Goal: Communication & Community: Answer question/provide support

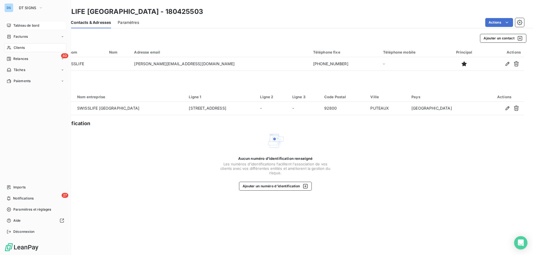
click at [32, 27] on span "Tableau de bord" at bounding box center [26, 25] width 26 height 5
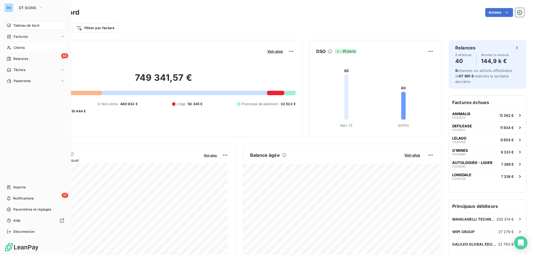
click at [15, 47] on span "Clients" at bounding box center [19, 47] width 11 height 5
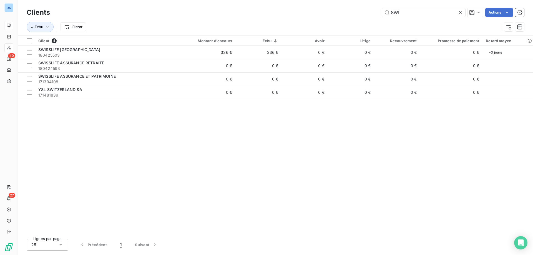
drag, startPoint x: 401, startPoint y: 14, endPoint x: 373, endPoint y: 12, distance: 28.1
click at [373, 12] on div "SWI Actions" at bounding box center [290, 12] width 467 height 9
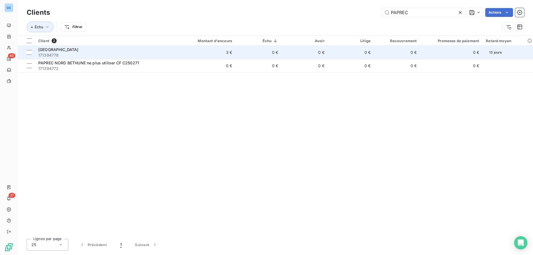
type input "PAPREC"
click at [314, 57] on td "0 €" at bounding box center [304, 52] width 46 height 13
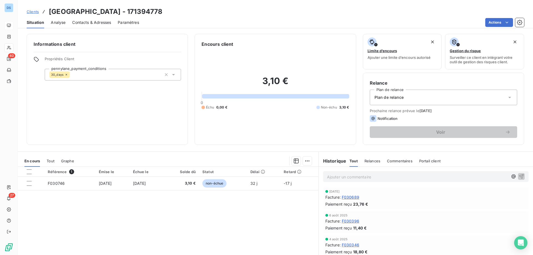
click at [299, 161] on div at bounding box center [196, 160] width 231 height 9
click at [304, 162] on html "DS 40 27 Clients [GEOGRAPHIC_DATA] - 171394778 Situation Analyse Contacts & Adr…" at bounding box center [266, 127] width 533 height 255
click at [260, 183] on div "Ajouter une promesse de paiement (0 facture)" at bounding box center [256, 183] width 99 height 9
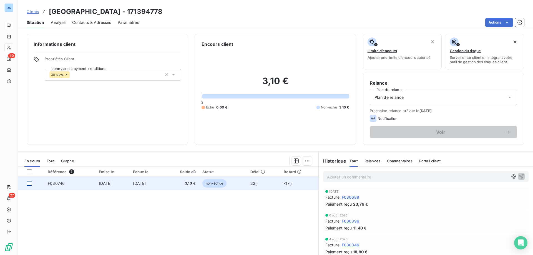
click at [27, 183] on div at bounding box center [29, 183] width 5 height 5
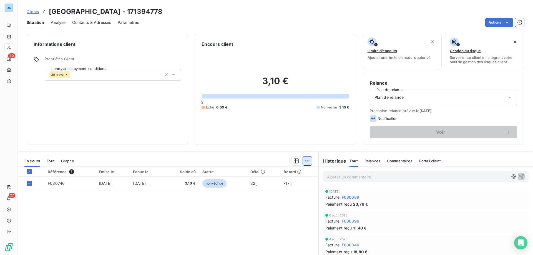
click at [305, 162] on html "DS 40 27 Clients [GEOGRAPHIC_DATA] - 171394778 Situation Analyse Contacts & Adr…" at bounding box center [266, 127] width 533 height 255
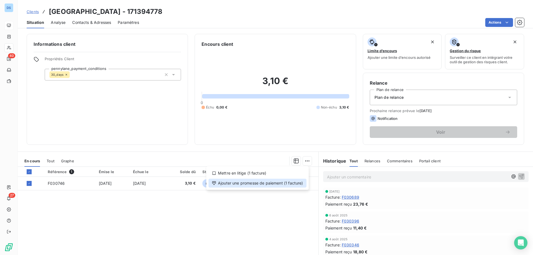
click at [285, 185] on div "Ajouter une promesse de paiement (1 facture)" at bounding box center [257, 183] width 98 height 9
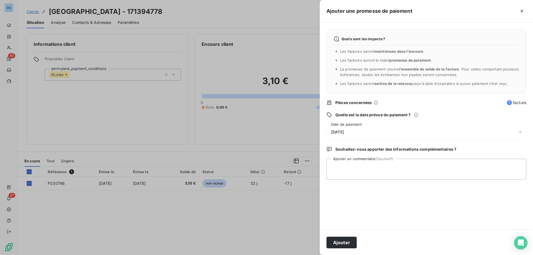
click at [344, 133] on span "[DATE]" at bounding box center [337, 132] width 13 height 4
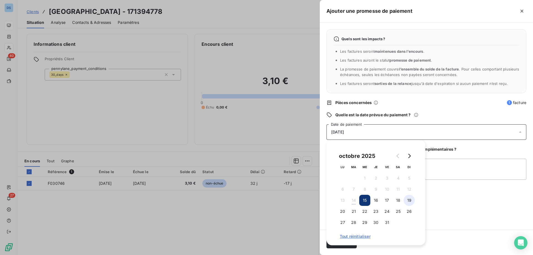
click at [408, 198] on button "19" at bounding box center [408, 200] width 11 height 11
click at [408, 208] on button "26" at bounding box center [408, 211] width 11 height 11
click at [430, 170] on textarea "Ajouter un commentaire (facultatif)" at bounding box center [426, 169] width 200 height 21
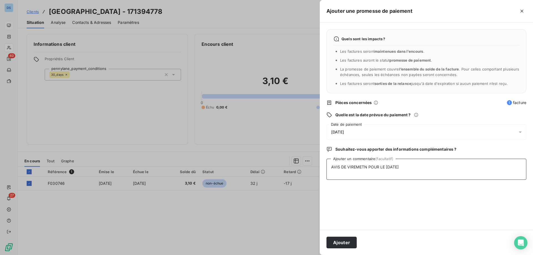
click at [361, 167] on textarea "AVIS DE VIREMETN POUR LE [DATE]" at bounding box center [426, 169] width 200 height 21
click at [332, 167] on textarea "AVIS DE VIREMENT POUR LE [DATE]" at bounding box center [426, 169] width 200 height 21
drag, startPoint x: 418, startPoint y: 167, endPoint x: 331, endPoint y: 171, distance: 87.2
click at [331, 171] on textarea "[DATE] - AVIS DE VIREMENT POUR LE [DATE]" at bounding box center [426, 169] width 200 height 21
type textarea "[DATE] - AVIS DE VIREMENT POUR LE [DATE]"
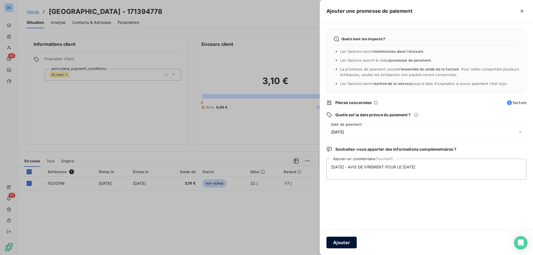
click at [343, 241] on button "Ajouter" at bounding box center [341, 243] width 30 height 12
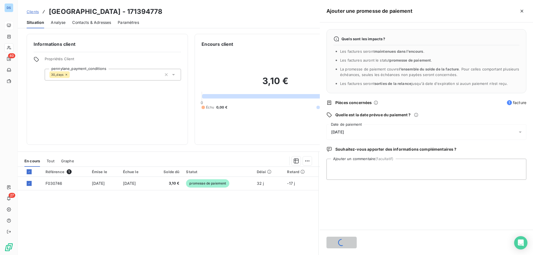
click at [288, 216] on div at bounding box center [266, 127] width 533 height 255
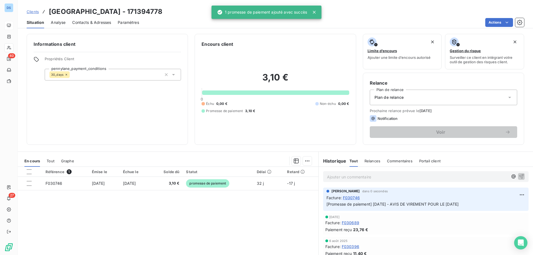
click at [353, 177] on p "Ajouter un commentaire ﻿" at bounding box center [417, 176] width 181 height 7
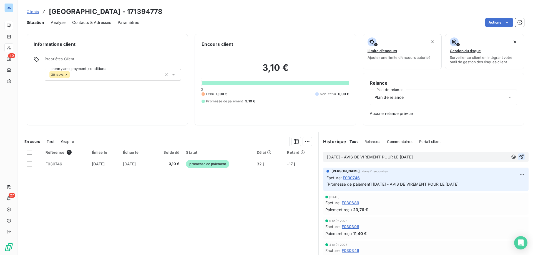
click at [519, 155] on icon "button" at bounding box center [521, 157] width 5 height 5
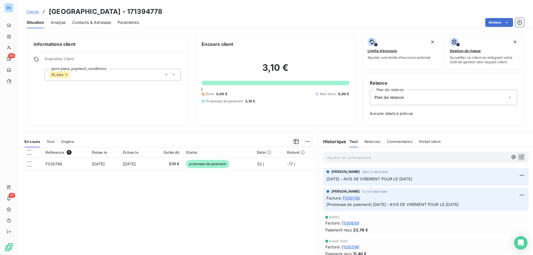
click at [59, 90] on div "Informations client Propriétés Client pennylane_payment_conditions 30_days" at bounding box center [107, 80] width 161 height 92
click at [31, 12] on span "Clients" at bounding box center [33, 11] width 12 height 4
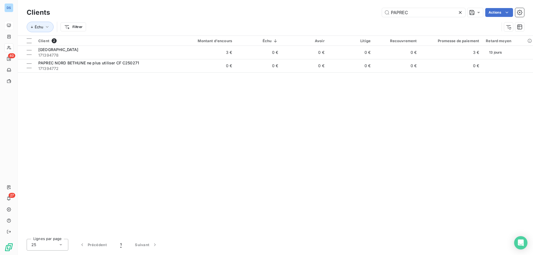
click at [461, 11] on icon at bounding box center [460, 13] width 6 height 6
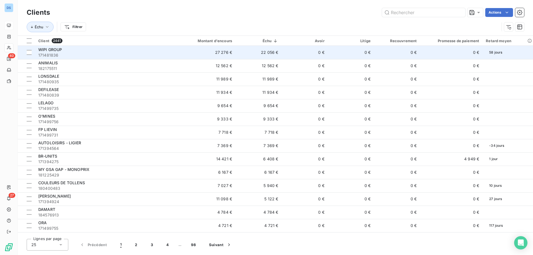
click at [102, 53] on span "171481836" at bounding box center [104, 55] width 132 height 6
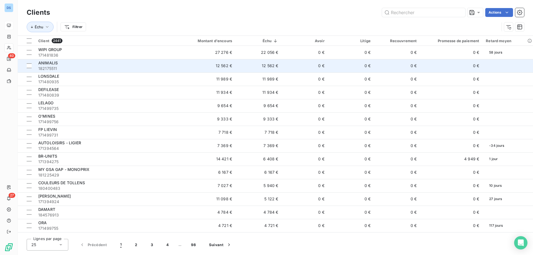
click at [124, 62] on div "ANIMALIS" at bounding box center [104, 63] width 132 height 6
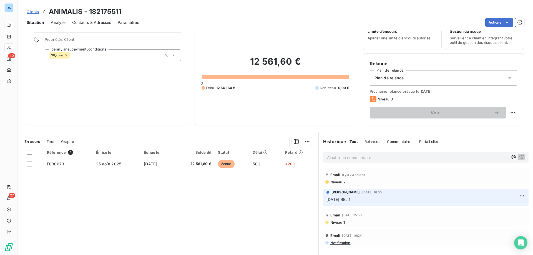
scroll to position [28, 0]
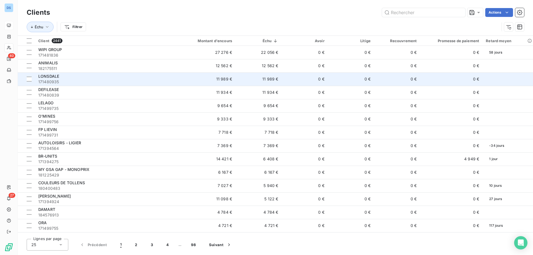
click at [55, 77] on span "LONSDALE" at bounding box center [48, 76] width 21 height 5
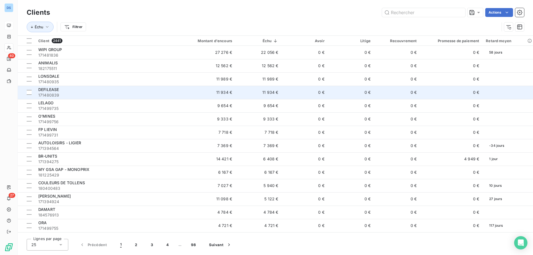
click at [62, 89] on div "DEFILEASE" at bounding box center [104, 90] width 132 height 6
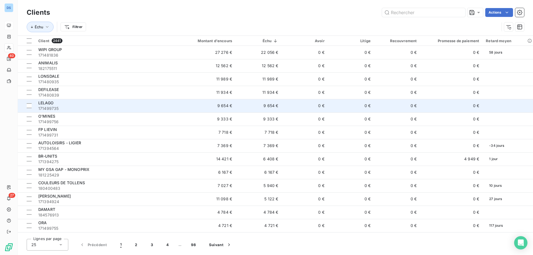
click at [61, 106] on span "171499735" at bounding box center [104, 109] width 132 height 6
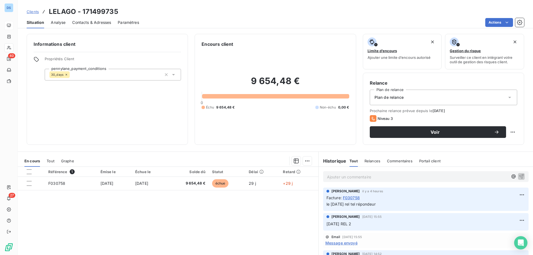
click at [85, 27] on div "Contacts & Adresses" at bounding box center [91, 23] width 39 height 12
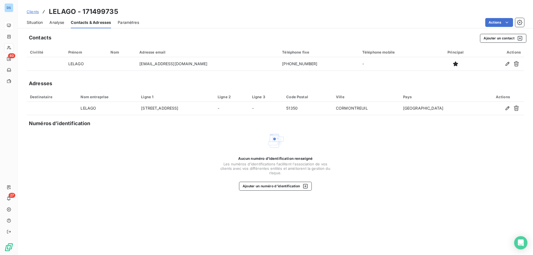
click at [36, 22] on span "Situation" at bounding box center [35, 23] width 16 height 6
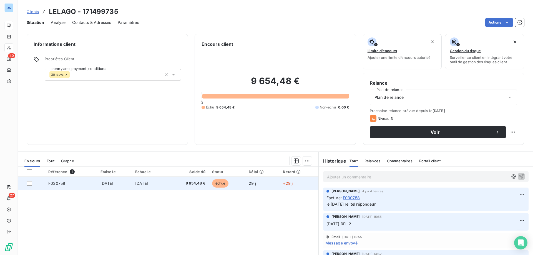
click at [146, 186] on td "[DATE]" at bounding box center [149, 183] width 35 height 13
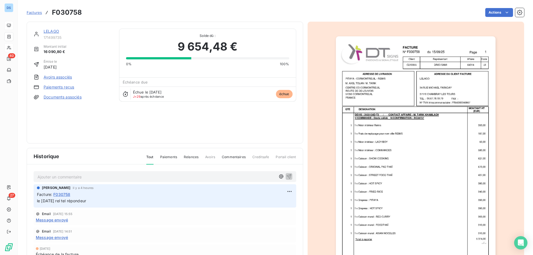
click at [401, 137] on img "button" at bounding box center [415, 149] width 159 height 226
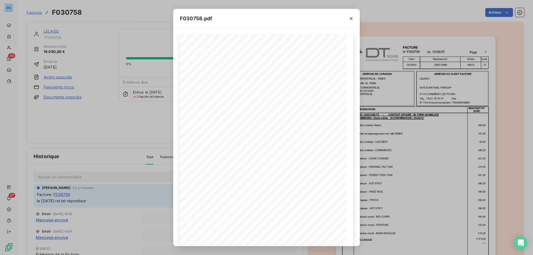
click at [156, 32] on div "F030758.pdf F030758 [DATE] LELAGO [STREET_ADDRESS][PERSON_NAME] LES TOURS [PHON…" at bounding box center [266, 127] width 533 height 255
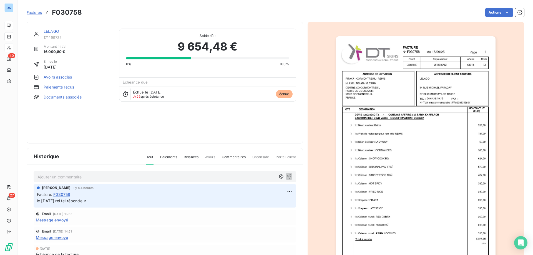
click at [114, 205] on div "[PERSON_NAME] il y a 4 heures Facture : F030758 le [DATE] rel tel répondeur" at bounding box center [165, 195] width 262 height 23
click at [102, 200] on p "le [DATE] rel tel répondeur" at bounding box center [165, 201] width 256 height 6
click at [281, 189] on html "DS 40 27 Factures F030758 Actions LELAGO 171499735 Montant initial 16 090,80 € …" at bounding box center [266, 127] width 533 height 255
click at [266, 205] on div "Editer" at bounding box center [269, 203] width 31 height 9
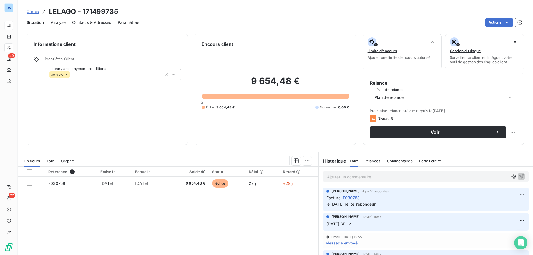
click at [368, 159] on span "Relances" at bounding box center [372, 161] width 16 height 4
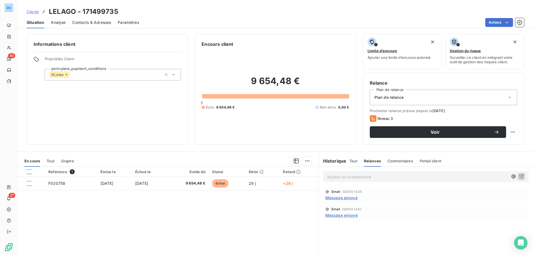
click at [349, 161] on span "Tout" at bounding box center [353, 161] width 8 height 4
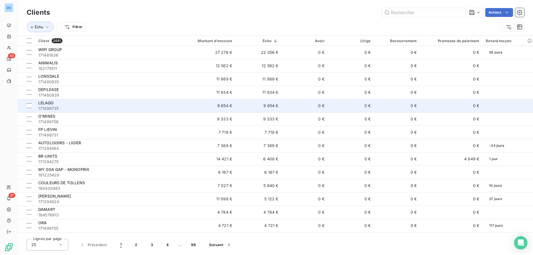
click at [90, 108] on span "171499735" at bounding box center [104, 109] width 132 height 6
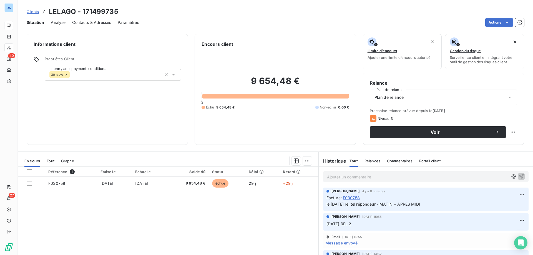
click at [31, 11] on span "Clients" at bounding box center [33, 11] width 12 height 4
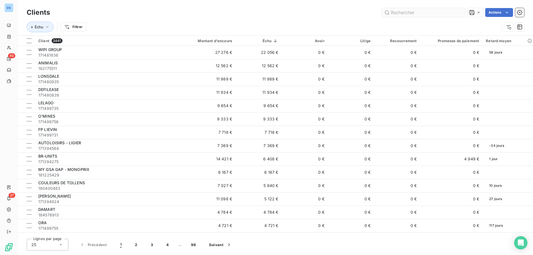
click at [400, 13] on input "text" at bounding box center [423, 12] width 83 height 9
click at [527, 40] on icon at bounding box center [529, 41] width 4 height 4
click at [518, 26] on icon "button" at bounding box center [519, 27] width 6 height 6
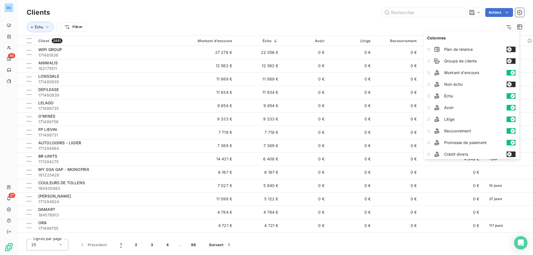
click at [510, 85] on icon "button" at bounding box center [509, 84] width 2 height 2
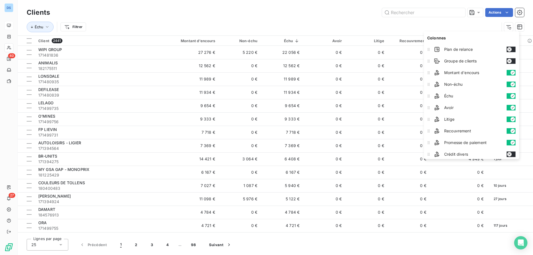
click at [512, 95] on icon "button" at bounding box center [512, 96] width 4 height 4
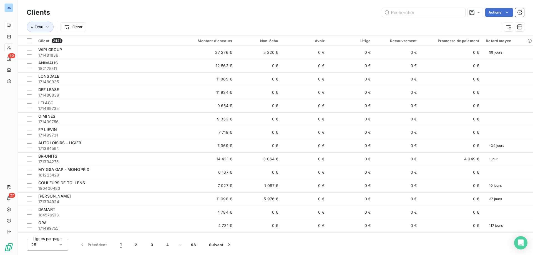
click at [338, 28] on div "Échu Filtrer" at bounding box center [263, 27] width 472 height 11
click at [267, 40] on div at bounding box center [272, 40] width 11 height 7
click at [262, 62] on div "Trier par ordre décroissant" at bounding box center [244, 65] width 66 height 12
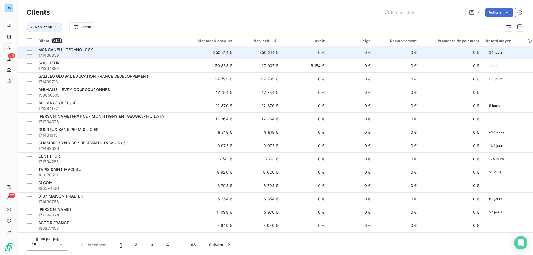
click at [266, 51] on td "250 314 €" at bounding box center [258, 52] width 46 height 13
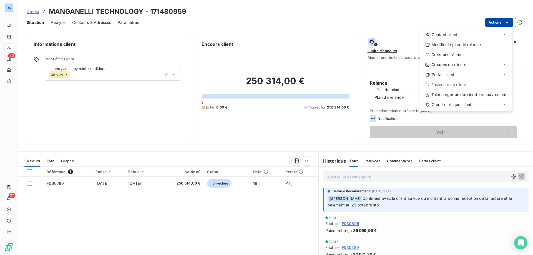
click at [497, 21] on html "DS 40 27 Clients MANGANELLI TECHNOLOGY - 171480959 Situation Analyse Contacts &…" at bounding box center [266, 127] width 533 height 255
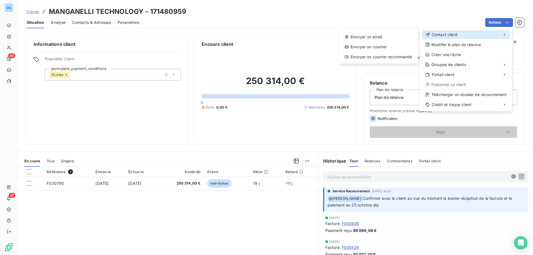
click at [442, 32] on span "Contact client" at bounding box center [444, 35] width 26 height 6
click at [401, 40] on div "Envoyer un email" at bounding box center [378, 36] width 74 height 9
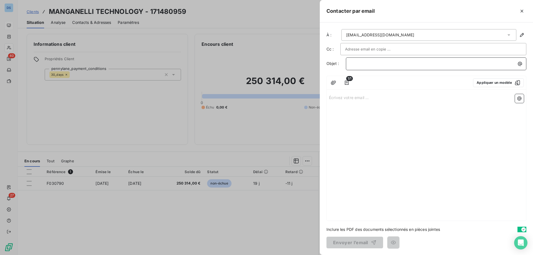
click at [358, 64] on p "﻿" at bounding box center [437, 63] width 174 height 6
click at [480, 82] on button "Appliquer un modèle" at bounding box center [498, 82] width 51 height 9
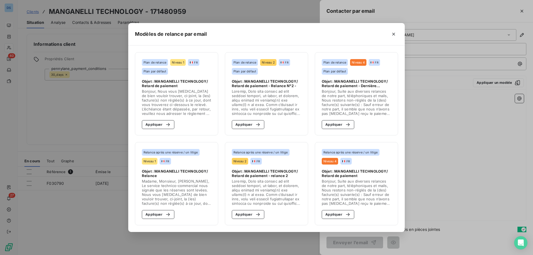
click at [443, 102] on div "Modèles de relance par email Plan de relance Niveau 1 FR Plan par défaut Objet …" at bounding box center [266, 127] width 533 height 255
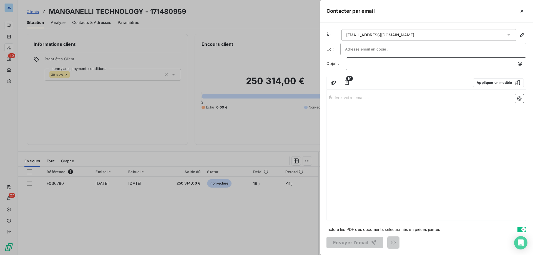
click at [356, 67] on p "﻿" at bounding box center [437, 63] width 174 height 6
click at [520, 65] on icon "button" at bounding box center [520, 64] width 6 height 6
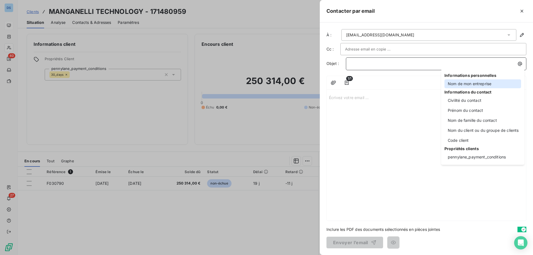
click at [457, 84] on div "Nom de mon entreprise" at bounding box center [482, 83] width 77 height 9
click at [457, 84] on div at bounding box center [411, 82] width 113 height 9
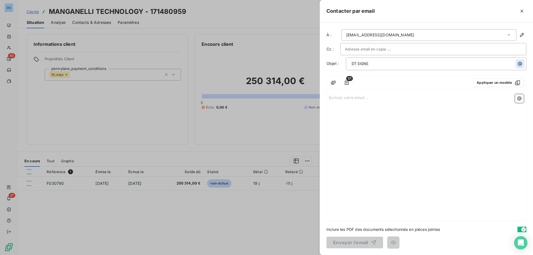
click at [520, 62] on icon "button" at bounding box center [520, 64] width 6 height 6
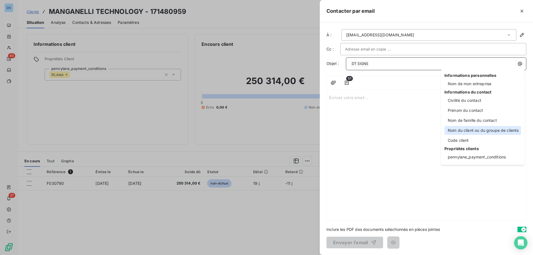
click at [455, 129] on div "Nom du client ou du groupe de clients" at bounding box center [482, 130] width 77 height 9
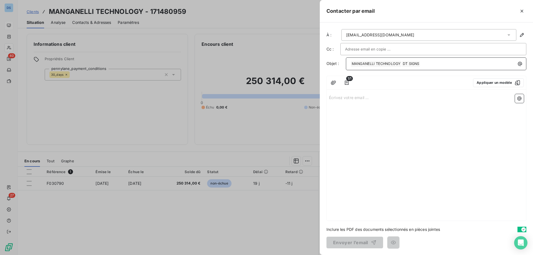
click at [427, 64] on p "﻿ MANGANELLI TECHNOLOGY ﻿ ﻿ DT SIGNS ﻿ ﻿" at bounding box center [437, 63] width 174 height 7
drag, startPoint x: 402, startPoint y: 64, endPoint x: 421, endPoint y: 63, distance: 19.1
click at [421, 63] on p "﻿ MANGANELLI TECHNOLOGY ﻿ ﻿ DT SIGNS ﻿ ﻿" at bounding box center [437, 63] width 174 height 7
click at [518, 62] on icon "button" at bounding box center [520, 64] width 6 height 6
click at [430, 75] on html "DS 40 27 Clients MANGANELLI TECHNOLOGY - 171480959 Situation Analyse Contacts &…" at bounding box center [266, 127] width 533 height 255
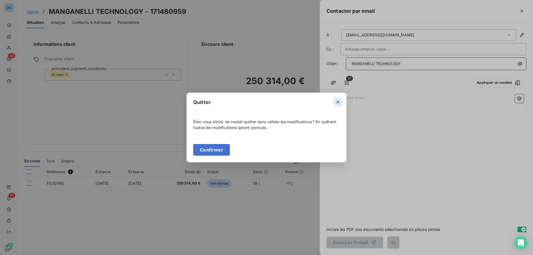
click at [336, 101] on icon "button" at bounding box center [338, 102] width 6 height 6
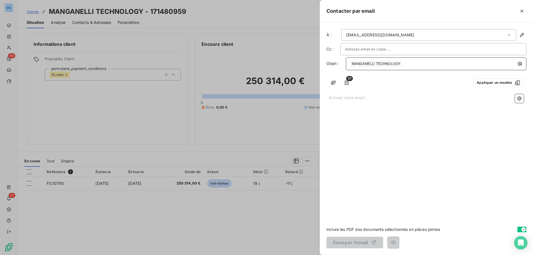
click at [363, 98] on p "Écrivez votre email ... ﻿" at bounding box center [426, 97] width 195 height 6
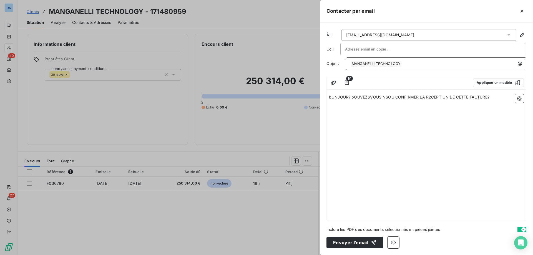
drag, startPoint x: 490, startPoint y: 96, endPoint x: 328, endPoint y: 94, distance: 162.8
click at [328, 94] on div "bONJOUR? pOUVEZ6VOUS NSOU CONFIRMER LA R2CEPTION DE CETTE FACTURE?" at bounding box center [425, 156] width 199 height 129
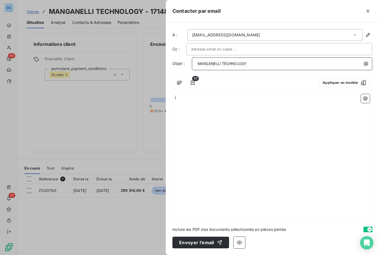
click at [271, 115] on div "j" at bounding box center [272, 156] width 199 height 129
click at [180, 98] on p "j" at bounding box center [272, 97] width 195 height 6
drag, startPoint x: 180, startPoint y: 97, endPoint x: 163, endPoint y: 97, distance: 17.5
click at [163, 255] on div "Contacter par email À : [EMAIL_ADDRESS][DOMAIN_NAME] Cc : Objet : ﻿ MANGANELLI …" at bounding box center [189, 255] width 379 height 0
drag, startPoint x: 369, startPoint y: 7, endPoint x: 367, endPoint y: 10, distance: 3.4
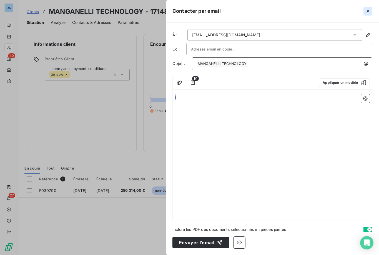
click at [367, 10] on button "button" at bounding box center [367, 11] width 9 height 9
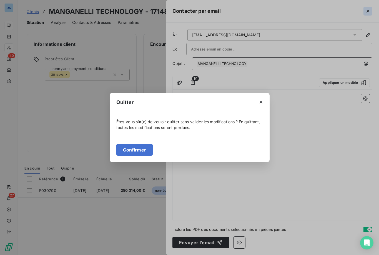
click at [366, 10] on div "Quitter Êtes-vous sûr(e) de vouloir quitter sans valider les modifications ? En…" at bounding box center [189, 127] width 379 height 255
click at [146, 147] on button "Confirmer" at bounding box center [134, 150] width 37 height 12
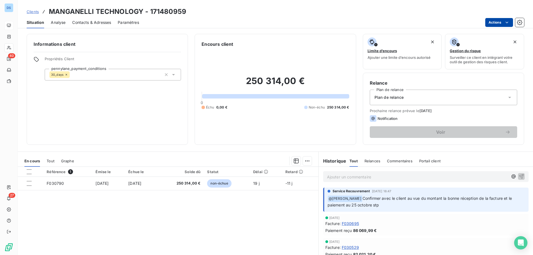
click at [489, 22] on html "DS 40 27 Clients MANGANELLI TECHNOLOGY - 171480959 Situation Analyse Contacts &…" at bounding box center [266, 127] width 533 height 255
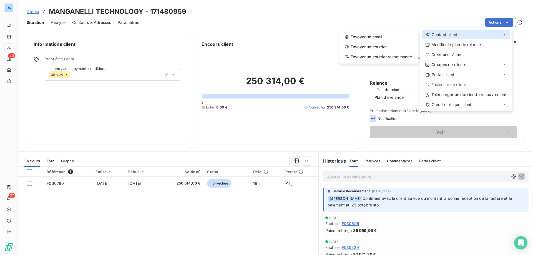
click at [439, 35] on span "Contact client" at bounding box center [444, 35] width 26 height 6
click at [389, 35] on div "Envoyer un email" at bounding box center [378, 36] width 74 height 9
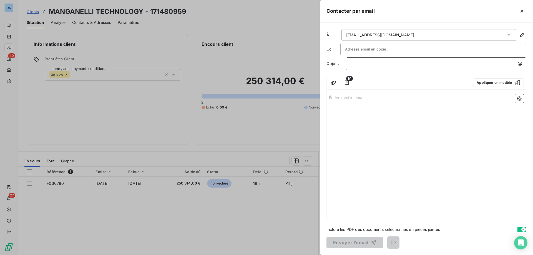
click at [358, 64] on p "﻿" at bounding box center [437, 63] width 174 height 6
click at [478, 80] on button "Appliquer un modèle" at bounding box center [498, 82] width 51 height 9
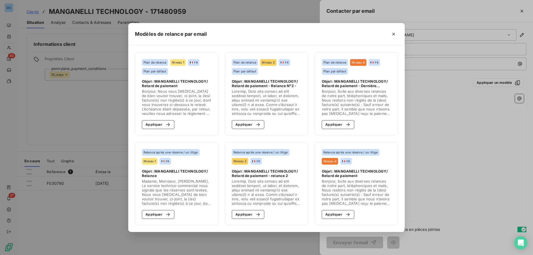
click at [452, 103] on div "Modèles de relance par email Plan de relance Niveau 1 FR Plan par défaut Objet …" at bounding box center [266, 127] width 533 height 255
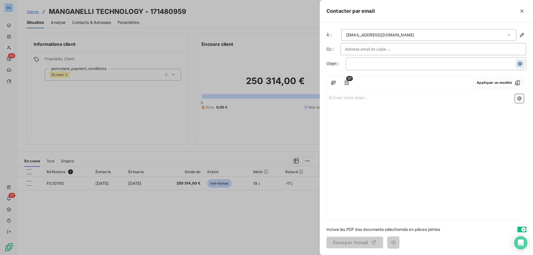
click at [522, 61] on icon "button" at bounding box center [520, 64] width 6 height 6
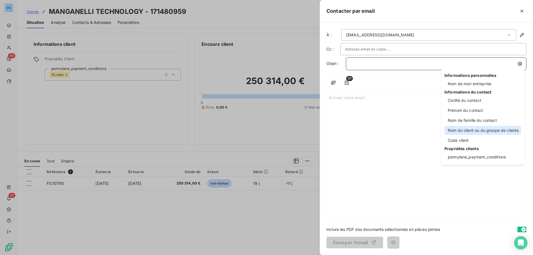
click at [454, 130] on div "Nom du client ou du groupe de clients" at bounding box center [482, 130] width 77 height 9
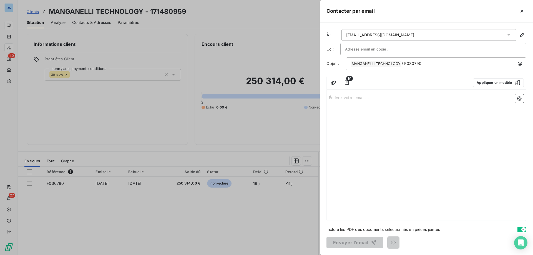
click at [348, 98] on p "Écrivez votre email ... ﻿" at bounding box center [426, 97] width 195 height 6
drag, startPoint x: 376, startPoint y: 63, endPoint x: 329, endPoint y: 65, distance: 47.2
click at [329, 65] on div "Objet : ﻿ MANGANELLI TECHNOLOGY ﻿ / F030790" at bounding box center [426, 63] width 200 height 13
copy span "MANGANELLI"
click at [462, 36] on div "[EMAIL_ADDRESS][DOMAIN_NAME]" at bounding box center [428, 35] width 175 height 12
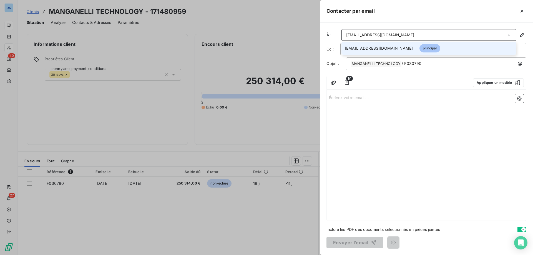
click at [448, 91] on div "1/1 Appliquer un modèle Écrivez votre email ... ﻿" at bounding box center [426, 148] width 200 height 145
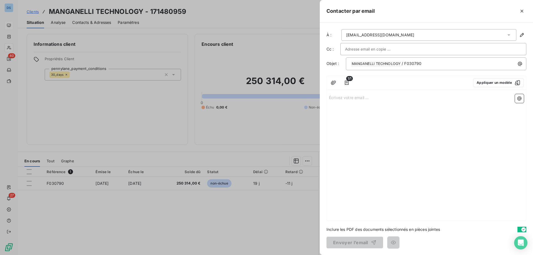
click at [434, 49] on div at bounding box center [433, 49] width 176 height 8
paste input "[EMAIL_ADDRESS][DOMAIN_NAME]"
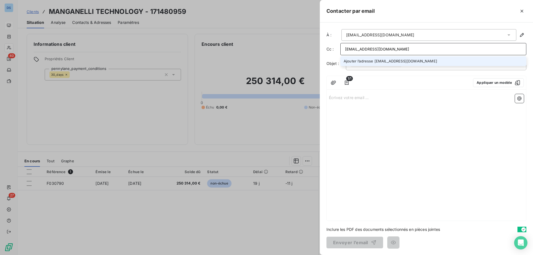
type input "[EMAIL_ADDRESS][DOMAIN_NAME]"
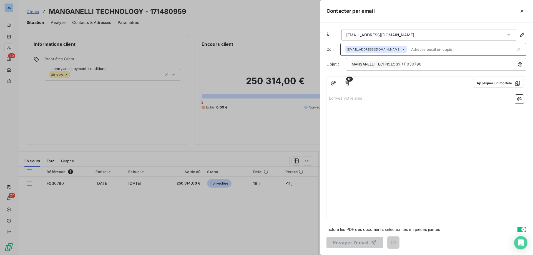
click at [358, 97] on p "Écrivez votre email ... ﻿" at bounding box center [426, 98] width 195 height 6
drag, startPoint x: 340, startPoint y: 96, endPoint x: 330, endPoint y: 117, distance: 23.5
click at [330, 117] on div "Bonour, ﻿ ﻿" at bounding box center [425, 156] width 199 height 128
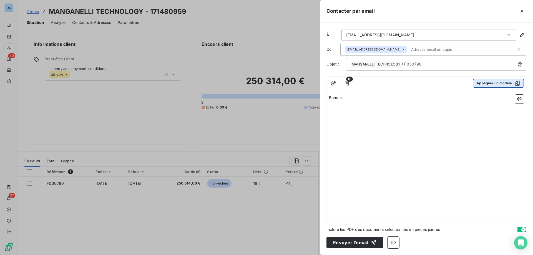
click at [478, 86] on button "Appliquer un modèle" at bounding box center [498, 83] width 51 height 9
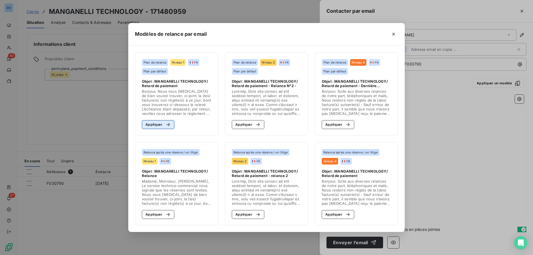
click at [158, 124] on button "Appliquer" at bounding box center [158, 124] width 32 height 9
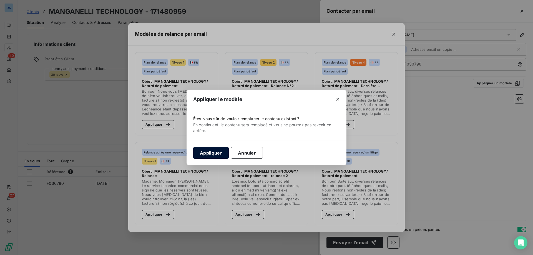
click at [213, 153] on button "Appliquer" at bounding box center [211, 153] width 36 height 12
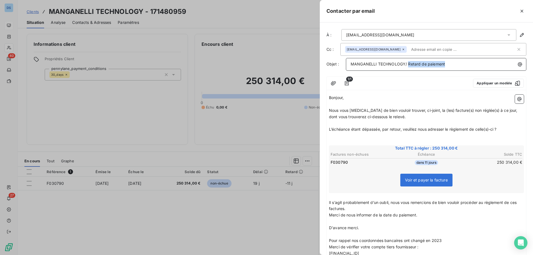
drag, startPoint x: 407, startPoint y: 63, endPoint x: 450, endPoint y: 64, distance: 43.0
click at [450, 64] on p "MANGANELLI TECHNOLOGY/ Retard de paiement" at bounding box center [437, 64] width 174 height 6
click at [518, 65] on icon "button" at bounding box center [520, 64] width 4 height 4
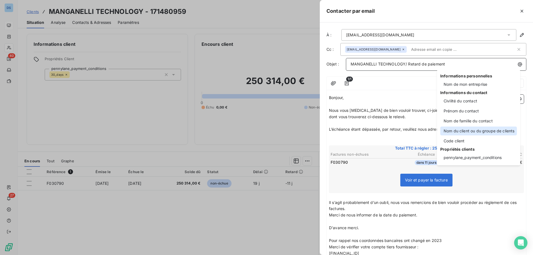
click at [452, 131] on div "Nom du client ou du groupe de clients" at bounding box center [478, 130] width 77 height 9
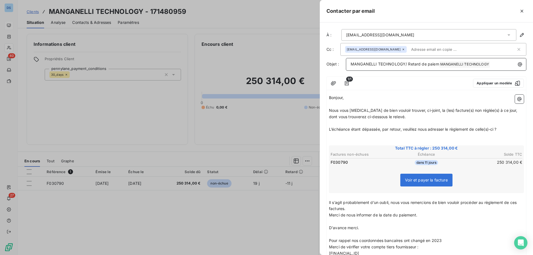
click at [429, 64] on span "MANGANELLI TECHNOLOGY/ Retard de paiem" at bounding box center [394, 64] width 88 height 5
drag, startPoint x: 429, startPoint y: 64, endPoint x: 338, endPoint y: 71, distance: 91.2
click at [338, 71] on div "À : [EMAIL_ADDRESS][DOMAIN_NAME] Cc : [DOMAIN_NAME][EMAIL_ADDRESS][DOMAIN_NAME]…" at bounding box center [426, 138] width 213 height 232
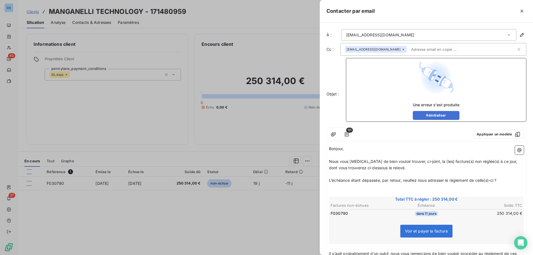
click at [338, 74] on div "Objet : Une erreur s’est produite Réinitialiser" at bounding box center [426, 90] width 200 height 64
click at [522, 9] on icon "button" at bounding box center [522, 11] width 6 height 6
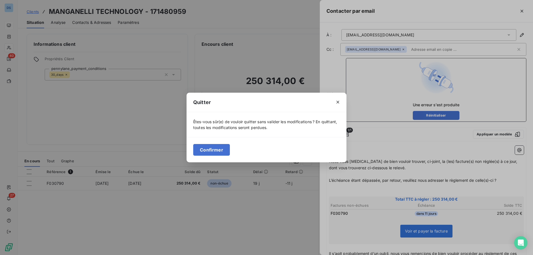
click at [223, 147] on button "Confirmer" at bounding box center [211, 150] width 37 height 12
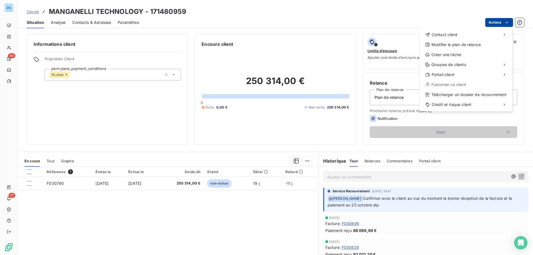
click at [492, 24] on html "DS 40 27 Clients MANGANELLI TECHNOLOGY - 171480959 Situation Analyse Contacts &…" at bounding box center [266, 127] width 533 height 255
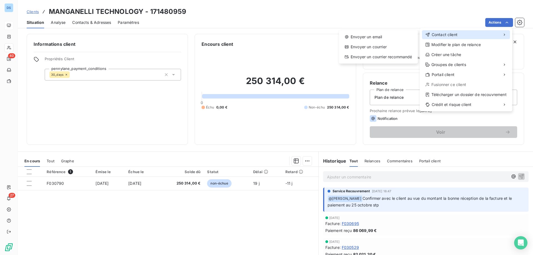
click at [434, 35] on span "Contact client" at bounding box center [444, 35] width 26 height 6
click at [375, 37] on div "Envoyer un email" at bounding box center [378, 36] width 74 height 9
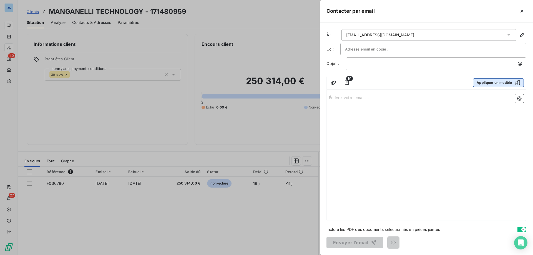
click at [488, 82] on button "Appliquer un modèle" at bounding box center [498, 82] width 51 height 9
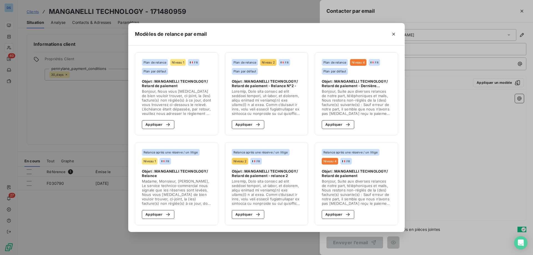
click at [456, 86] on div "Modèles de relance par email Plan de relance Niveau 1 FR Plan par défaut Objet …" at bounding box center [266, 127] width 533 height 255
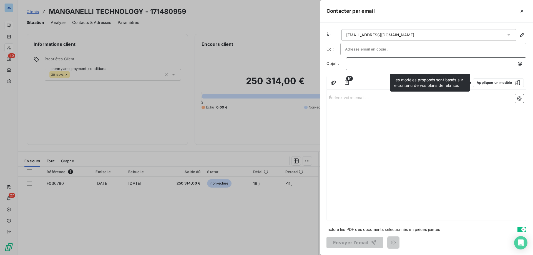
click at [497, 64] on p "﻿" at bounding box center [437, 63] width 174 height 6
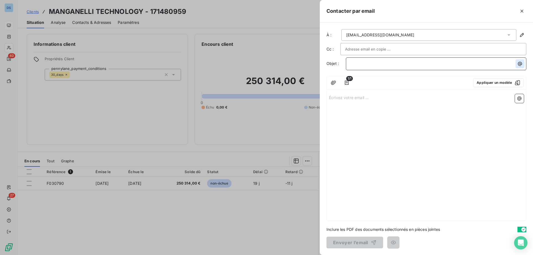
click at [519, 64] on icon "button" at bounding box center [520, 64] width 6 height 6
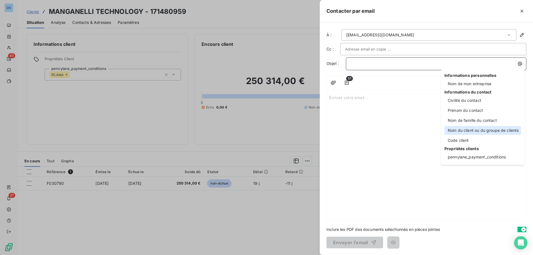
click at [459, 131] on div "Nom du client ou du groupe de clients" at bounding box center [482, 130] width 77 height 9
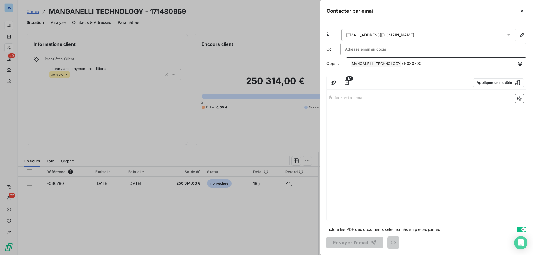
click at [360, 100] on p "Écrivez votre email ... ﻿" at bounding box center [426, 97] width 195 height 6
click at [384, 51] on input "text" at bounding box center [375, 49] width 60 height 8
drag, startPoint x: 385, startPoint y: 52, endPoint x: 364, endPoint y: 43, distance: 22.7
click at [364, 43] on div "À : [EMAIL_ADDRESS][DOMAIN_NAME] Cc : Objet : ﻿ MANGANELLI TECHNOLOGY ﻿ / F0307…" at bounding box center [426, 138] width 213 height 232
click at [368, 52] on input "text" at bounding box center [375, 49] width 60 height 8
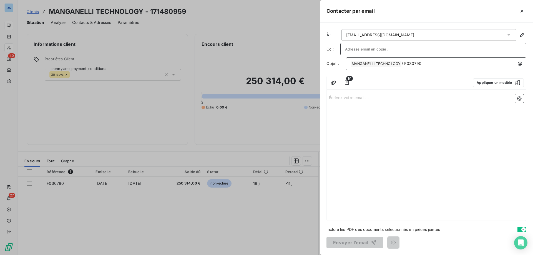
paste input "[EMAIL_ADDRESS][DOMAIN_NAME]"
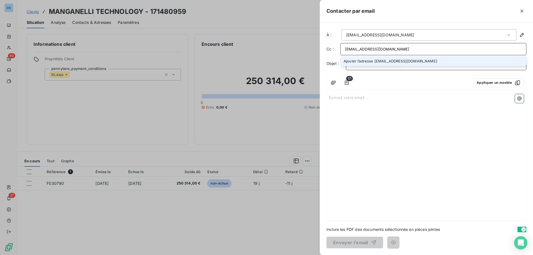
type input "[EMAIL_ADDRESS][DOMAIN_NAME]"
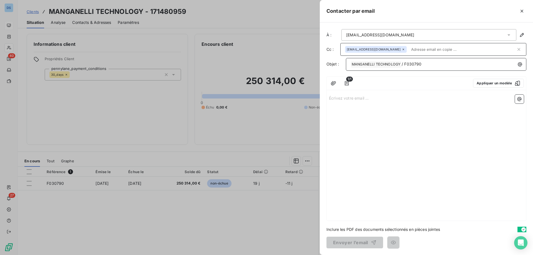
click at [363, 97] on p "Écrivez votre email ... ﻿" at bounding box center [426, 98] width 195 height 6
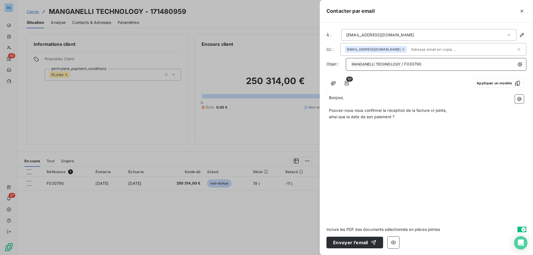
click at [399, 115] on p "ainsi que la date de son paiement ?" at bounding box center [426, 117] width 195 height 6
click at [352, 142] on span "Mme Kamisinsi [PERSON_NAME]" at bounding box center [359, 142] width 61 height 5
click at [384, 141] on p "[PERSON_NAME]" at bounding box center [426, 142] width 195 height 6
click at [366, 244] on button "Envoyer l’email" at bounding box center [354, 243] width 57 height 12
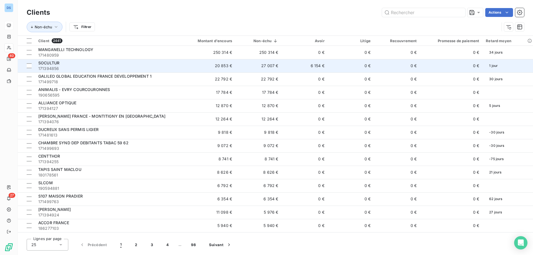
click at [75, 63] on div "SOCULTUR" at bounding box center [104, 63] width 132 height 6
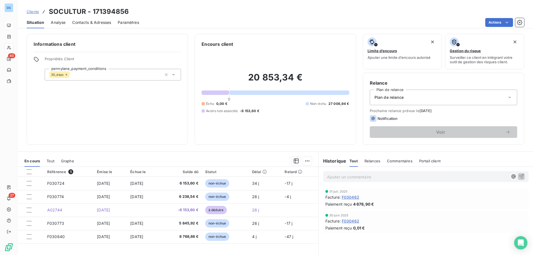
scroll to position [28, 0]
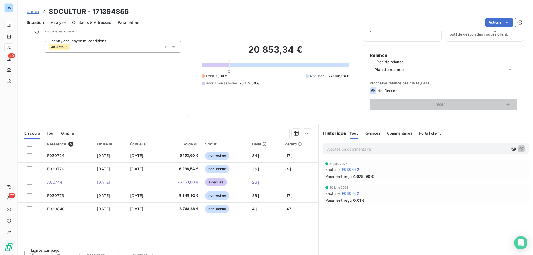
click at [50, 135] on span "Tout" at bounding box center [51, 133] width 8 height 4
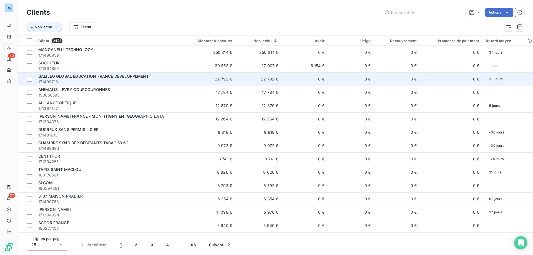
click at [92, 79] on div "GALILEO GLOBAL EDUCATION FRANCE DEVELOPPEMENT 1" at bounding box center [104, 77] width 132 height 6
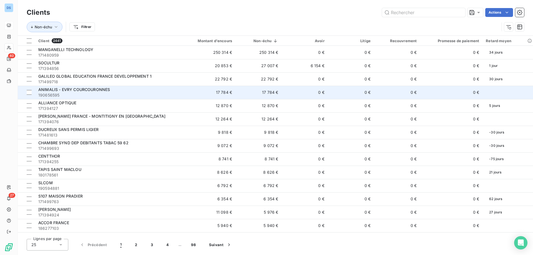
click at [71, 95] on span "190656595" at bounding box center [104, 95] width 132 height 6
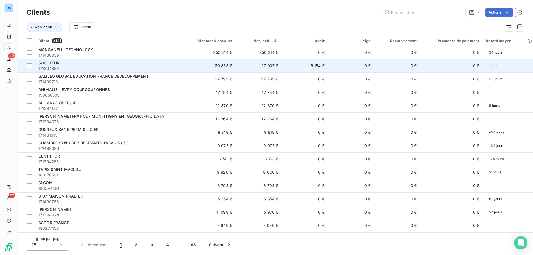
click at [77, 67] on span "171394856" at bounding box center [104, 69] width 132 height 6
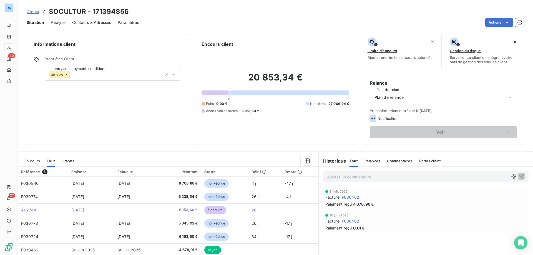
click at [31, 12] on span "Clients" at bounding box center [33, 11] width 12 height 4
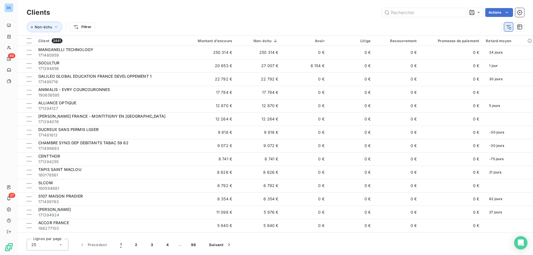
click at [509, 28] on icon "button" at bounding box center [508, 27] width 6 height 6
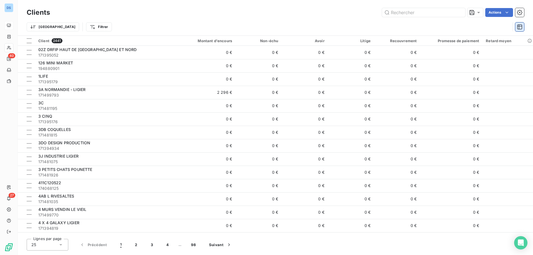
click at [516, 27] on icon "button" at bounding box center [519, 27] width 6 height 6
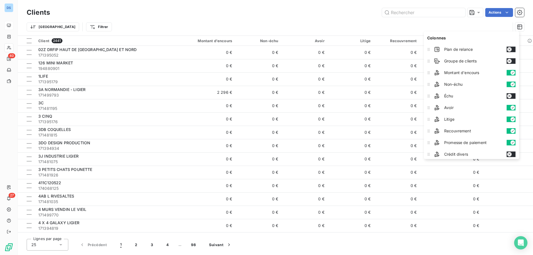
click at [510, 50] on icon "button" at bounding box center [509, 49] width 4 height 4
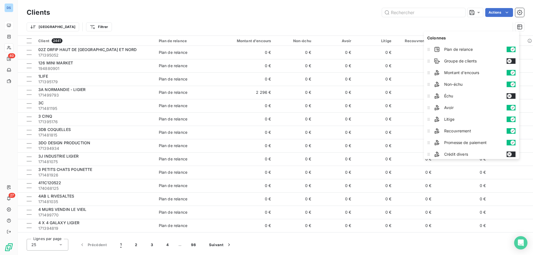
click at [510, 50] on button "button" at bounding box center [510, 50] width 9 height 6
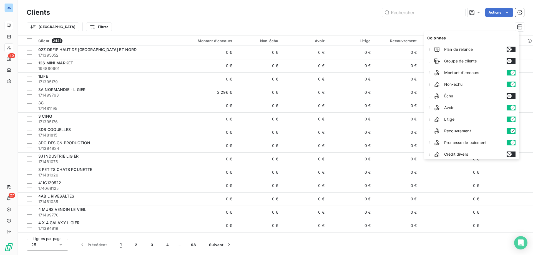
click at [507, 61] on div "Groupe de clients" at bounding box center [475, 60] width 86 height 11
click at [509, 95] on icon "button" at bounding box center [509, 96] width 4 height 4
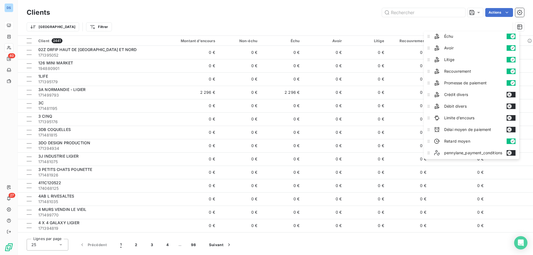
scroll to position [60, 0]
click at [508, 128] on icon "button" at bounding box center [509, 128] width 4 height 4
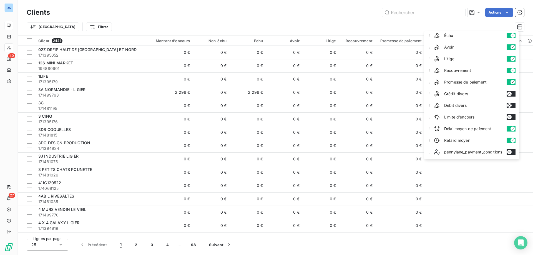
click at [508, 128] on button "button" at bounding box center [510, 129] width 9 height 6
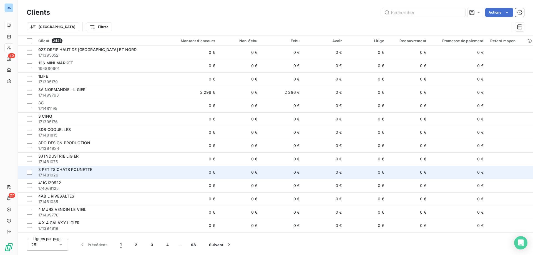
click at [509, 168] on td at bounding box center [510, 172] width 46 height 13
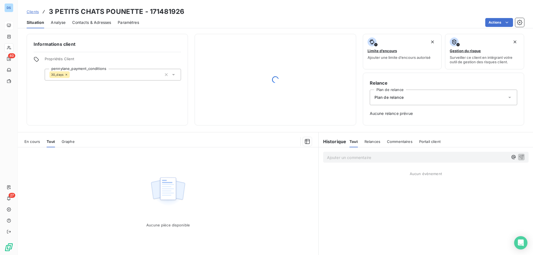
click at [28, 12] on span "Clients" at bounding box center [33, 11] width 12 height 4
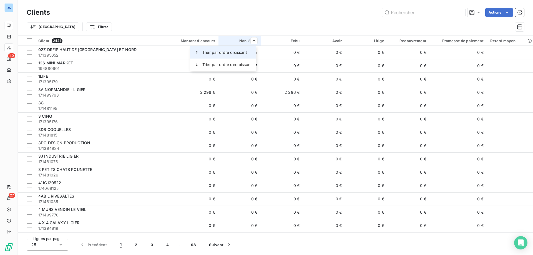
click at [242, 55] on span "Trier par ordre croissant" at bounding box center [224, 53] width 45 height 6
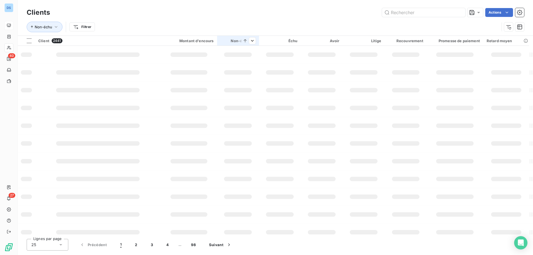
click at [246, 40] on icon at bounding box center [245, 41] width 6 height 6
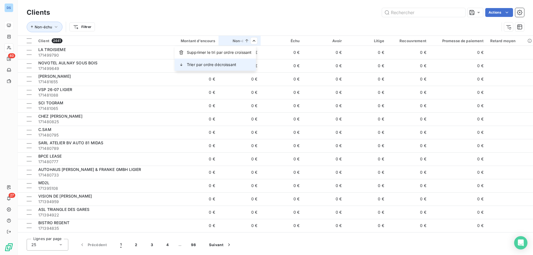
click at [245, 63] on div "Trier par ordre décroissant" at bounding box center [214, 65] width 81 height 12
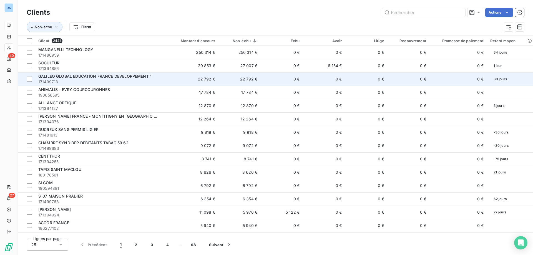
click at [243, 80] on td "22 792 €" at bounding box center [239, 78] width 42 height 13
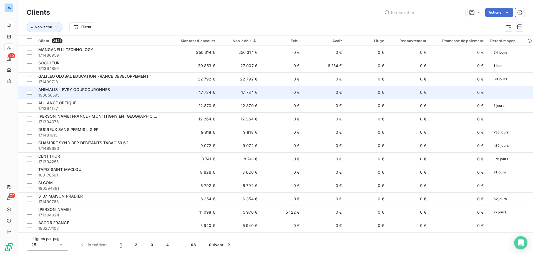
click at [248, 94] on td "17 784 €" at bounding box center [239, 92] width 42 height 13
click at [242, 93] on td "17 784 €" at bounding box center [239, 92] width 42 height 13
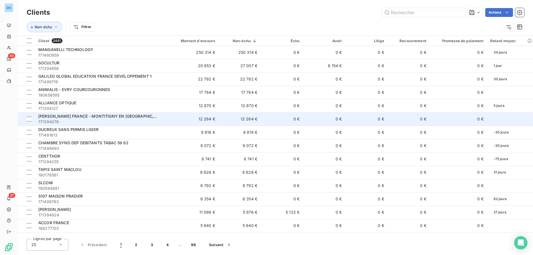
click at [99, 118] on span "[PERSON_NAME] FRANCE - MONTITIGNY EN [GEOGRAPHIC_DATA]" at bounding box center [101, 116] width 127 height 5
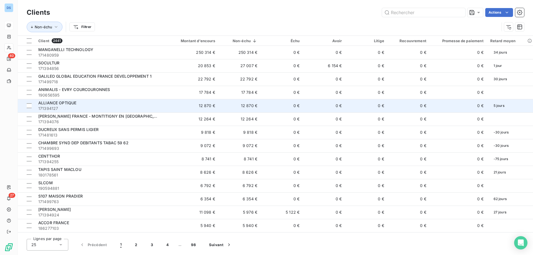
click at [53, 103] on span "ALLIANCE OPTIQUE" at bounding box center [57, 102] width 38 height 5
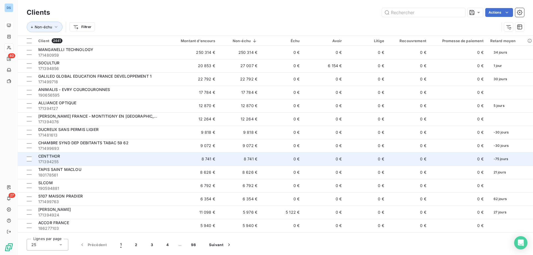
click at [62, 153] on td "CENTTHOR 171394255" at bounding box center [98, 158] width 127 height 13
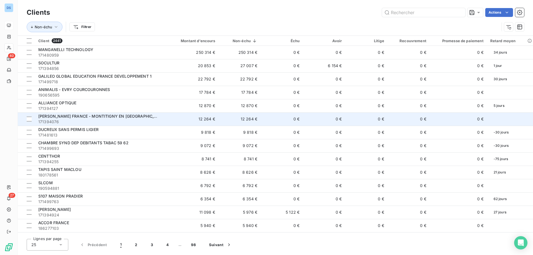
click at [79, 121] on span "171394076" at bounding box center [98, 122] width 120 height 6
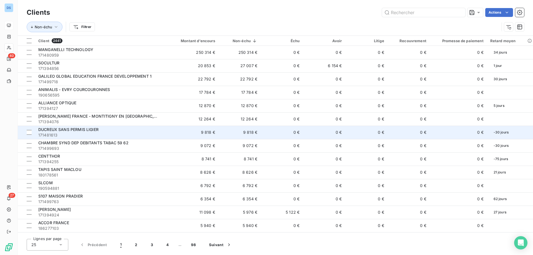
click at [72, 136] on span "171481613" at bounding box center [98, 135] width 120 height 6
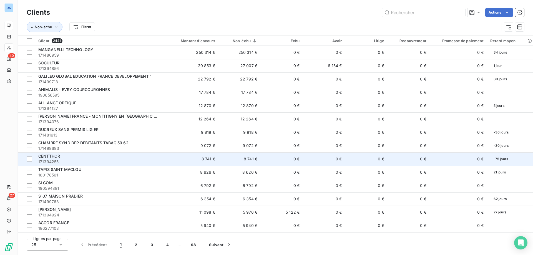
click at [72, 160] on span "171394255" at bounding box center [98, 162] width 120 height 6
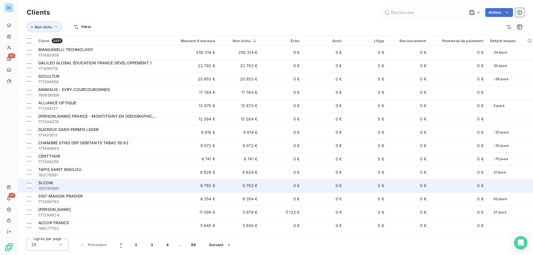
click at [65, 183] on div "SLCOM" at bounding box center [98, 183] width 120 height 6
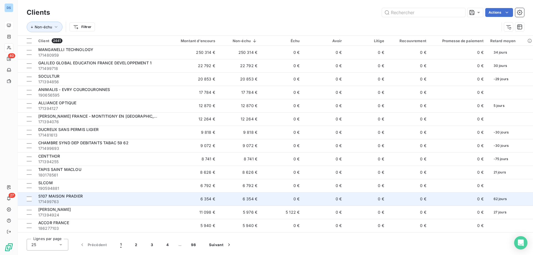
click at [95, 200] on span "171499763" at bounding box center [98, 202] width 120 height 6
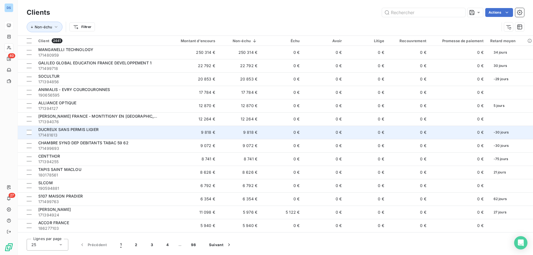
scroll to position [28, 0]
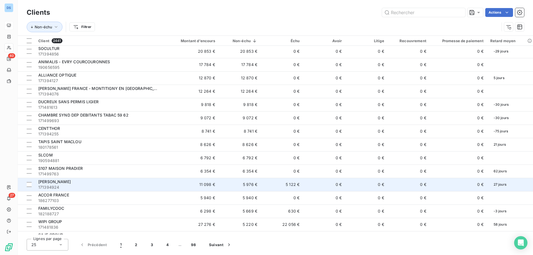
click at [209, 183] on td "11 098 €" at bounding box center [190, 184] width 57 height 13
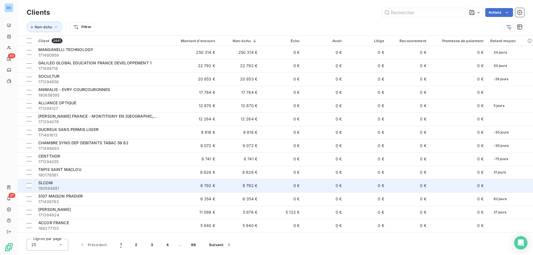
scroll to position [28, 0]
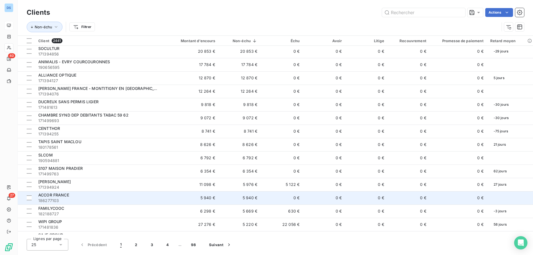
click at [130, 197] on div "ACCOR FRANCE" at bounding box center [98, 195] width 120 height 6
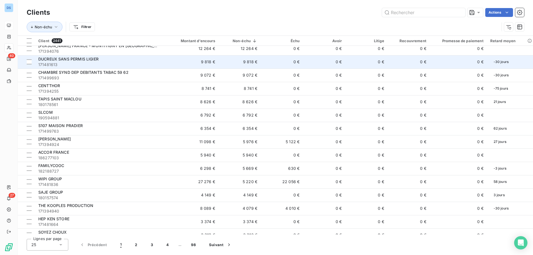
scroll to position [83, 0]
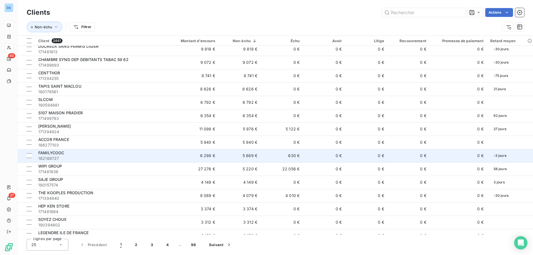
click at [118, 156] on span "182188727" at bounding box center [98, 159] width 120 height 6
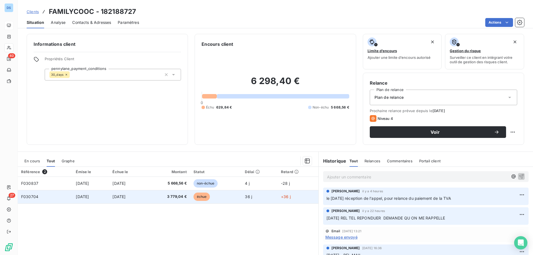
click at [175, 195] on span "3 779,04 €" at bounding box center [168, 197] width 37 height 6
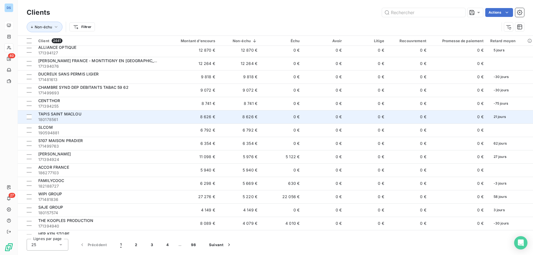
scroll to position [83, 0]
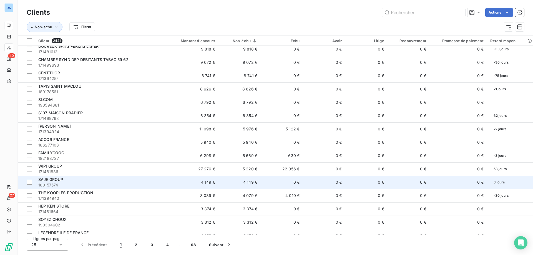
click at [154, 181] on div "SAJE GROUP" at bounding box center [98, 180] width 120 height 6
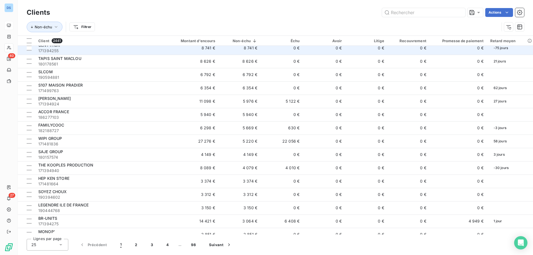
scroll to position [139, 0]
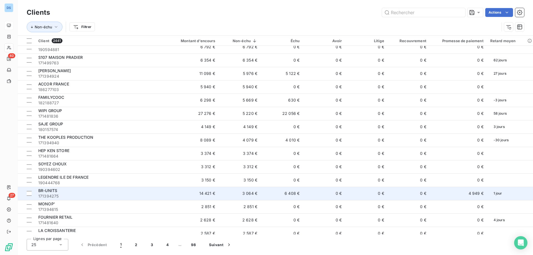
click at [79, 193] on div "BR-UNITS" at bounding box center [98, 191] width 120 height 6
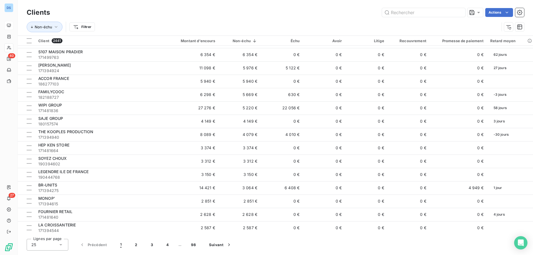
scroll to position [145, 0]
click at [521, 29] on icon "button" at bounding box center [519, 27] width 6 height 6
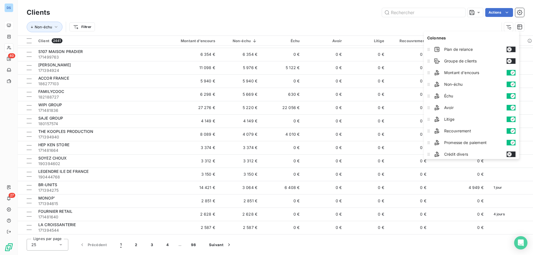
click at [511, 85] on button "button" at bounding box center [510, 85] width 9 height 6
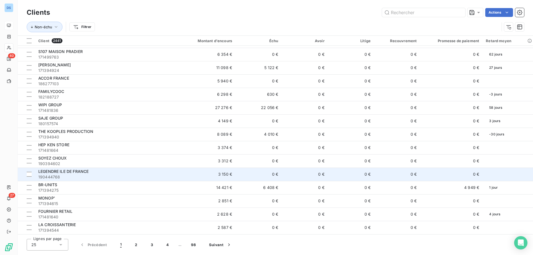
click at [420, 175] on td "0 €" at bounding box center [451, 174] width 62 height 13
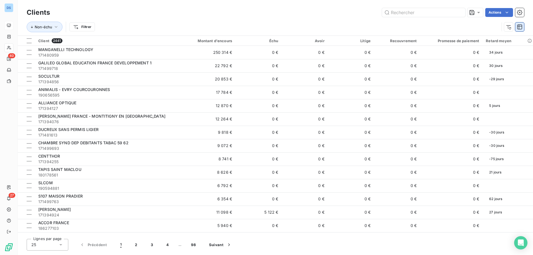
click at [519, 27] on icon "button" at bounding box center [519, 27] width 6 height 6
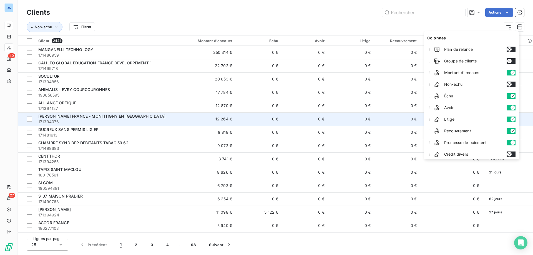
click at [362, 117] on td "0 €" at bounding box center [351, 118] width 46 height 13
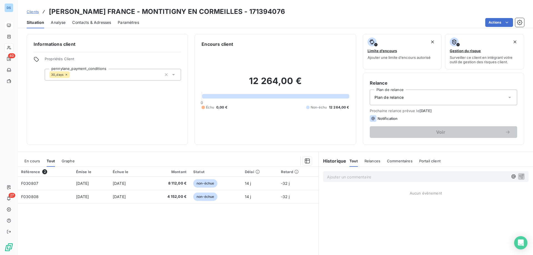
click at [34, 11] on span "Clients" at bounding box center [33, 11] width 12 height 4
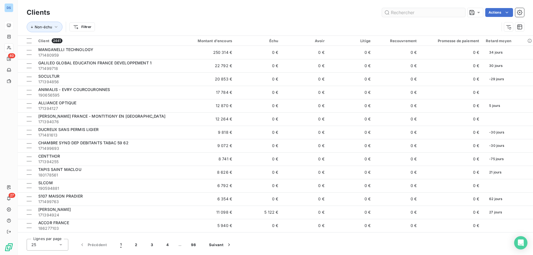
click at [410, 14] on input "text" at bounding box center [423, 12] width 83 height 9
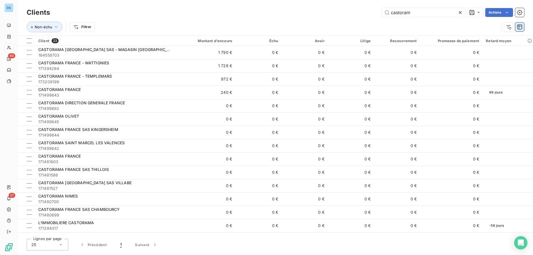
type input "castoram"
click at [517, 28] on icon "button" at bounding box center [519, 27] width 6 height 6
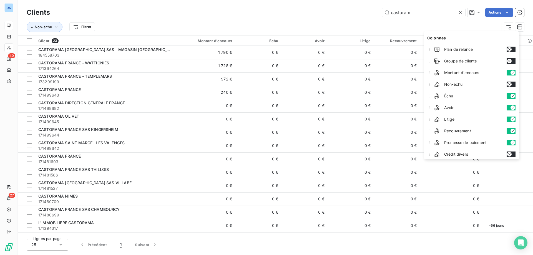
click at [512, 81] on div "Non-échu" at bounding box center [475, 84] width 86 height 11
click at [513, 84] on button "button" at bounding box center [510, 85] width 9 height 6
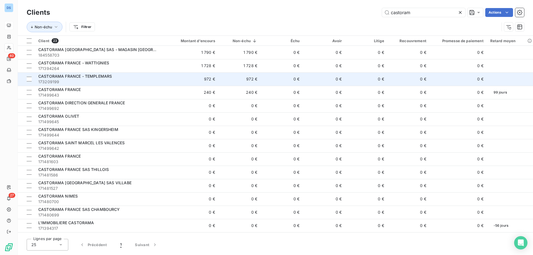
click at [382, 78] on td "0 €" at bounding box center [366, 78] width 42 height 13
click at [227, 82] on td "972 €" at bounding box center [239, 78] width 42 height 13
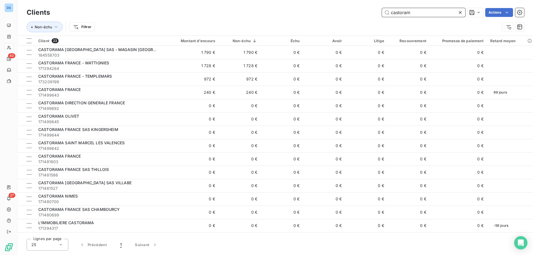
drag, startPoint x: 409, startPoint y: 12, endPoint x: 372, endPoint y: 9, distance: 37.3
click at [372, 9] on div "castoram Actions" at bounding box center [290, 12] width 467 height 9
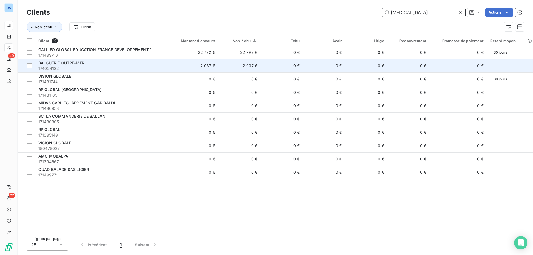
type input "[MEDICAL_DATA]"
click at [263, 68] on td "0 €" at bounding box center [281, 65] width 42 height 13
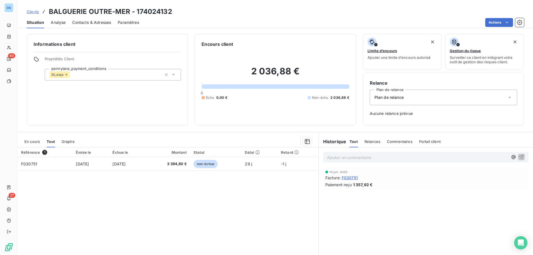
click at [32, 11] on span "Clients" at bounding box center [33, 11] width 12 height 4
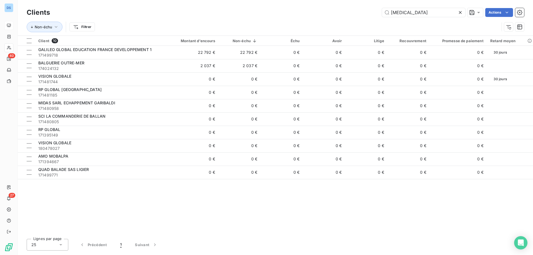
drag, startPoint x: 418, startPoint y: 13, endPoint x: 341, endPoint y: 13, distance: 77.1
click at [345, 14] on div "[MEDICAL_DATA] Actions" at bounding box center [290, 12] width 467 height 9
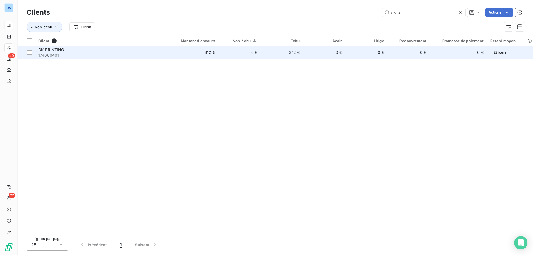
type input "dk p"
click at [224, 57] on td "0 €" at bounding box center [239, 52] width 42 height 13
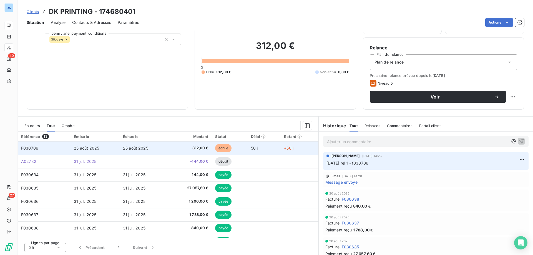
click at [134, 149] on span "25 août 2025" at bounding box center [135, 148] width 25 height 5
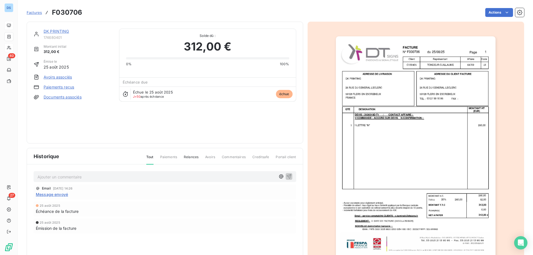
click at [53, 196] on span "Message envoyé" at bounding box center [52, 194] width 32 height 6
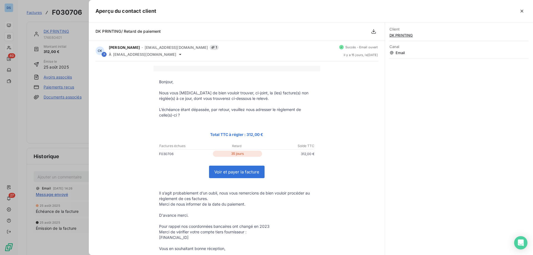
click at [57, 133] on div at bounding box center [266, 127] width 533 height 255
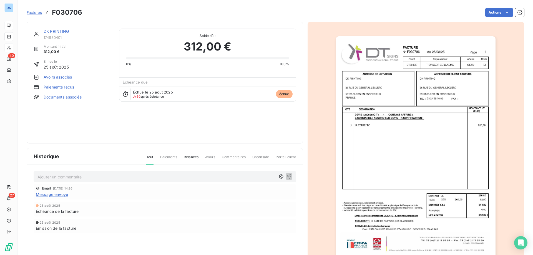
click at [487, 8] on div "Factures F030706 Actions" at bounding box center [275, 13] width 497 height 12
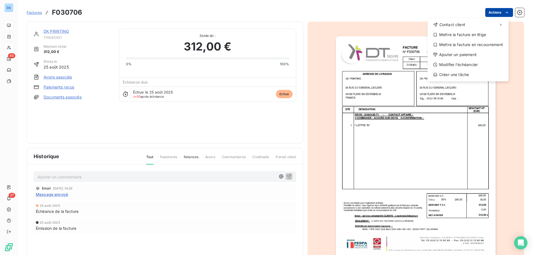
click at [490, 12] on html "DS 40 27 Factures F030706 Actions Contact client Mettre la facture en litige Me…" at bounding box center [266, 127] width 533 height 255
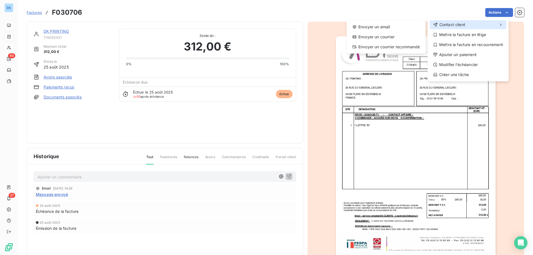
click at [462, 24] on span "Contact client" at bounding box center [452, 25] width 26 height 6
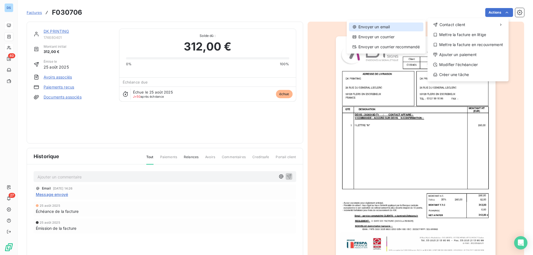
click at [396, 26] on div "Envoyer un email" at bounding box center [386, 26] width 74 height 9
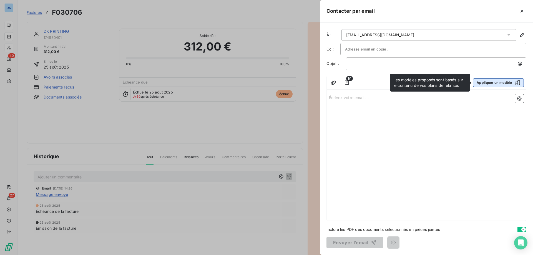
click at [494, 82] on button "Appliquer un modèle" at bounding box center [498, 82] width 51 height 9
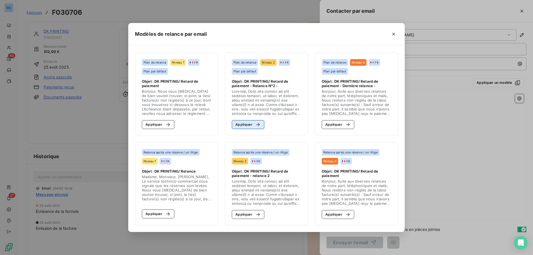
click at [247, 120] on button "Appliquer" at bounding box center [248, 124] width 32 height 9
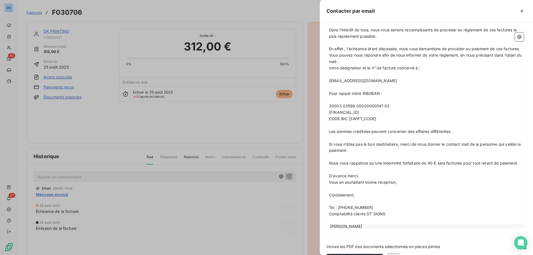
scroll to position [183, 0]
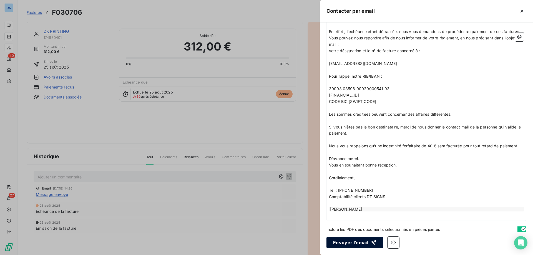
click at [340, 242] on button "Envoyer l’email" at bounding box center [354, 243] width 57 height 12
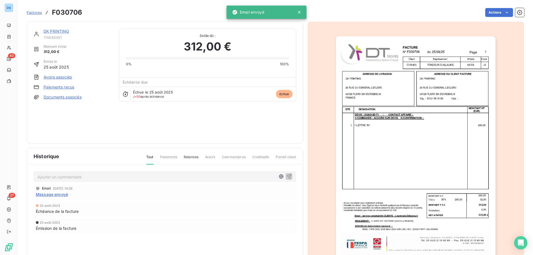
click at [51, 31] on link "DK PRINTING" at bounding box center [57, 31] width 26 height 5
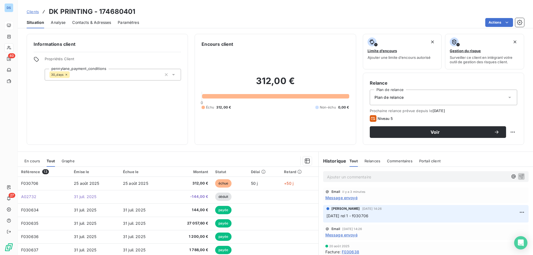
click at [31, 12] on span "Clients" at bounding box center [33, 11] width 12 height 4
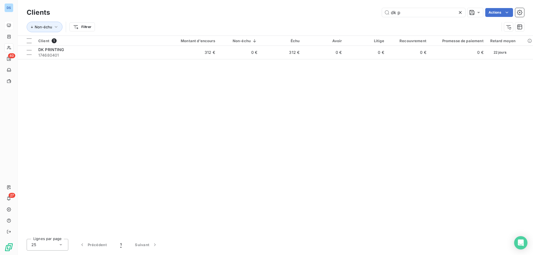
drag, startPoint x: 402, startPoint y: 12, endPoint x: 335, endPoint y: 18, distance: 67.7
click at [336, 18] on div "Clients dk p Actions" at bounding box center [275, 13] width 497 height 12
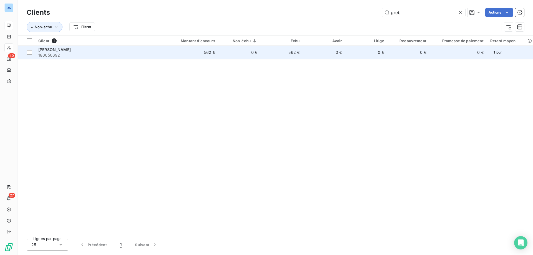
type input "greb"
click at [267, 54] on td "562 €" at bounding box center [281, 52] width 42 height 13
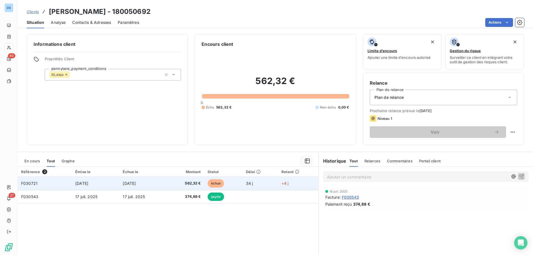
click at [232, 187] on td "échue" at bounding box center [223, 183] width 38 height 13
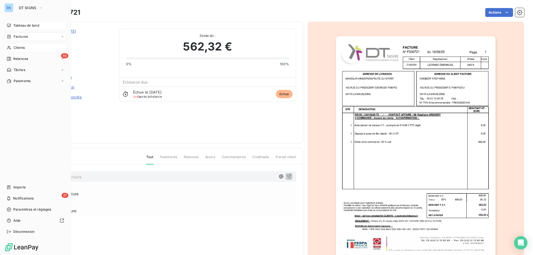
click at [19, 47] on span "Clients" at bounding box center [19, 47] width 11 height 5
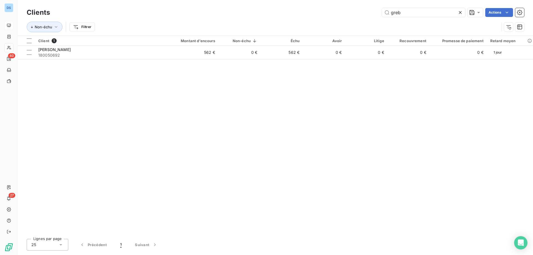
click at [459, 13] on icon at bounding box center [460, 13] width 6 height 6
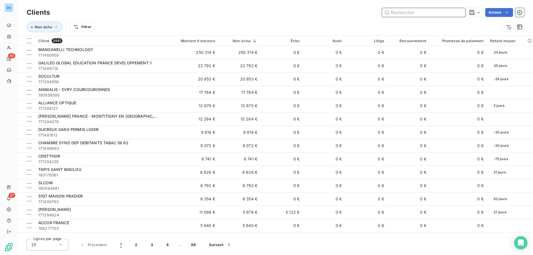
click at [401, 13] on input "text" at bounding box center [423, 12] width 83 height 9
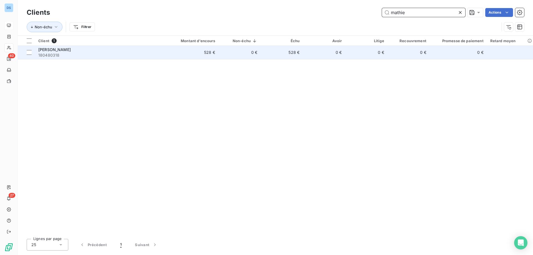
type input "mathie"
click at [346, 50] on td "0 €" at bounding box center [366, 52] width 42 height 13
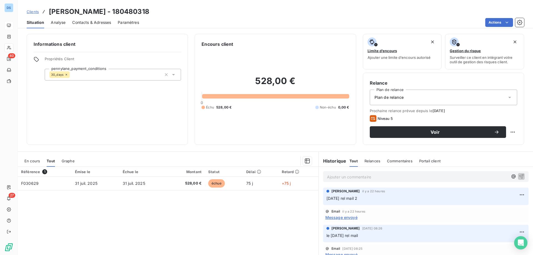
scroll to position [28, 0]
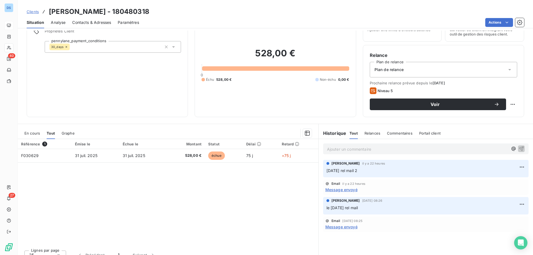
click at [30, 9] on span "Clients" at bounding box center [33, 11] width 12 height 4
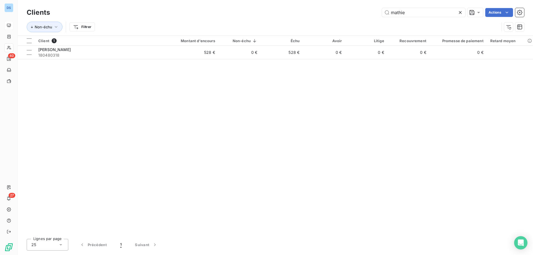
drag, startPoint x: 408, startPoint y: 15, endPoint x: 378, endPoint y: 18, distance: 30.3
click at [378, 18] on div "Clients mathie Actions" at bounding box center [275, 13] width 497 height 12
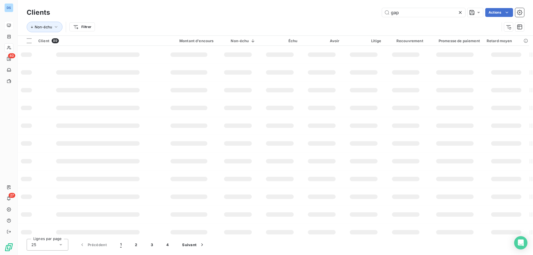
type input "gap"
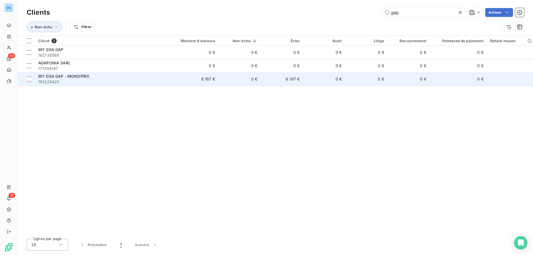
click at [347, 82] on td "0 €" at bounding box center [366, 78] width 42 height 13
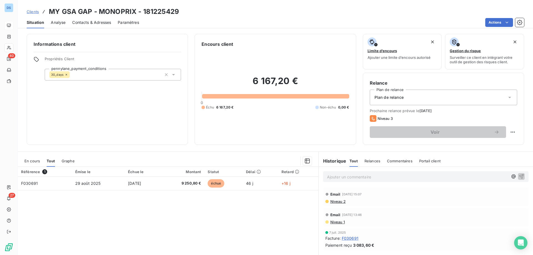
click at [31, 12] on span "Clients" at bounding box center [33, 11] width 12 height 4
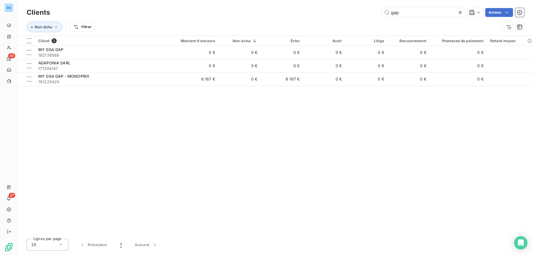
drag, startPoint x: 401, startPoint y: 14, endPoint x: 358, endPoint y: 11, distance: 42.8
click at [359, 11] on div "gap Actions" at bounding box center [290, 12] width 467 height 9
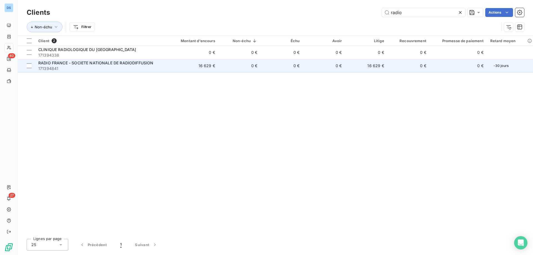
type input "radio"
click at [344, 66] on td "0 €" at bounding box center [324, 65] width 42 height 13
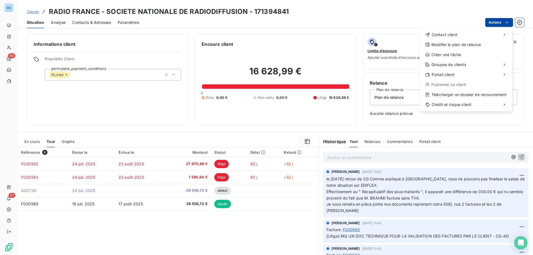
click at [490, 24] on html "DS 40 27 Clients RADIO FRANCE - SOCIETE NATIONALE DE RADIODIFFUSION - 171394841…" at bounding box center [266, 127] width 533 height 255
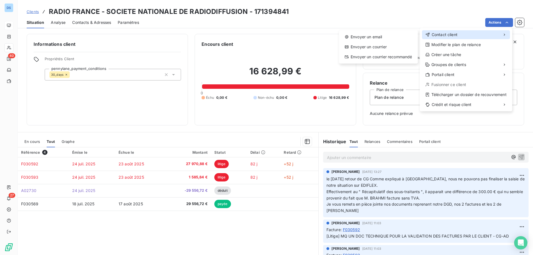
click at [472, 31] on div "Contact client" at bounding box center [466, 34] width 88 height 9
click at [388, 37] on div "Envoyer un email" at bounding box center [378, 36] width 74 height 9
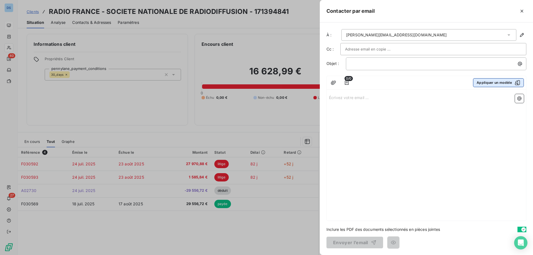
click at [481, 83] on button "Appliquer un modèle" at bounding box center [498, 82] width 51 height 9
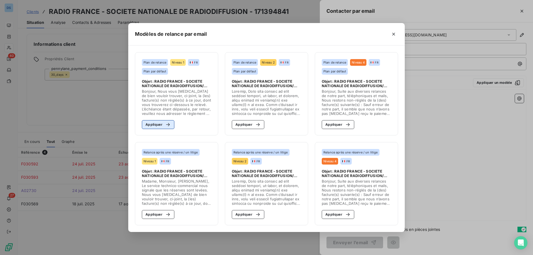
click at [156, 127] on button "Appliquer" at bounding box center [158, 124] width 32 height 9
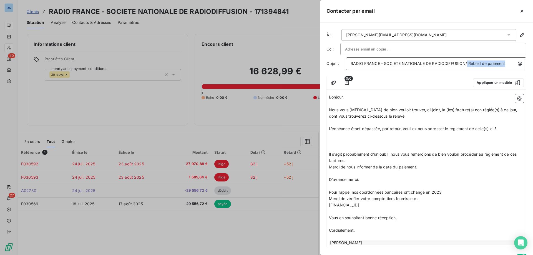
drag, startPoint x: 466, startPoint y: 63, endPoint x: 508, endPoint y: 62, distance: 42.7
click at [508, 62] on p "RADIO FRANCE - SOCIETE NATIONALE DE RADIODIFFUSION/ Retard de paiement" at bounding box center [437, 63] width 174 height 6
click at [349, 97] on p "Bonjour," at bounding box center [426, 97] width 195 height 6
click at [342, 109] on span "Nous vous [MEDICAL_DATA] de bien vouloir trouver, ci-joint, la (les) facture(s)…" at bounding box center [423, 112] width 189 height 11
click at [329, 109] on span "Nous vous [MEDICAL_DATA] de bien vouloir trouver, ci-joint, la (les) facture(s)…" at bounding box center [423, 112] width 189 height 11
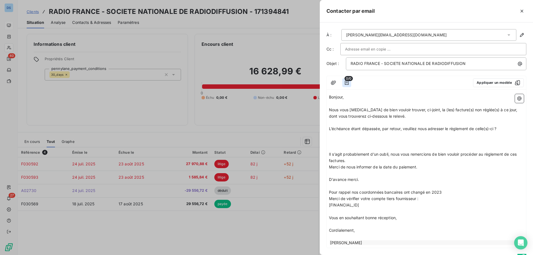
click at [346, 83] on icon "button" at bounding box center [347, 83] width 6 height 6
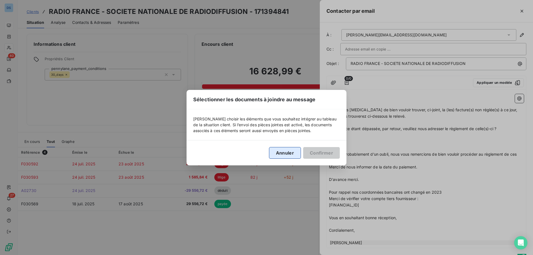
click at [292, 155] on button "Annuler" at bounding box center [285, 153] width 32 height 12
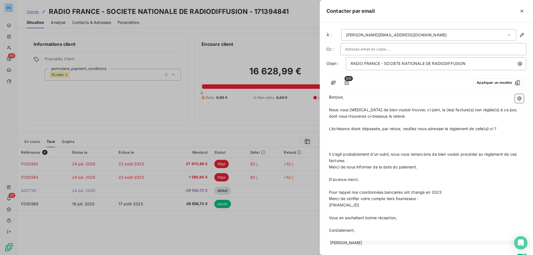
click at [292, 112] on div at bounding box center [266, 127] width 533 height 255
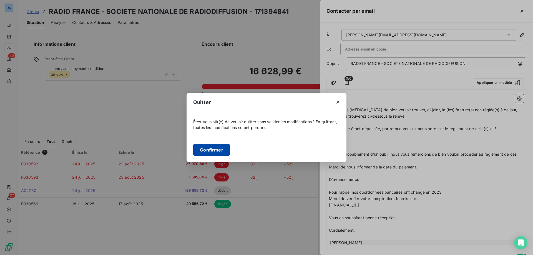
click at [217, 148] on button "Confirmer" at bounding box center [211, 150] width 37 height 12
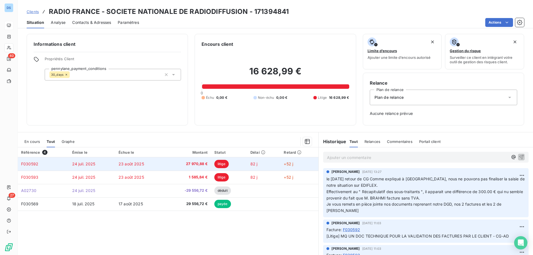
click at [76, 163] on span "24 juil. 2025" at bounding box center [83, 163] width 23 height 5
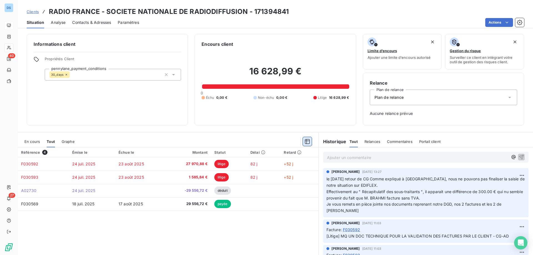
click at [305, 139] on icon "button" at bounding box center [307, 141] width 5 height 5
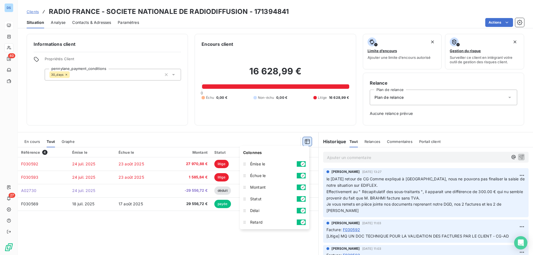
click at [305, 139] on icon "button" at bounding box center [307, 141] width 5 height 5
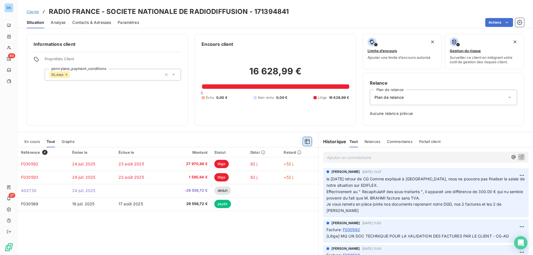
click at [305, 139] on icon "button" at bounding box center [307, 141] width 5 height 5
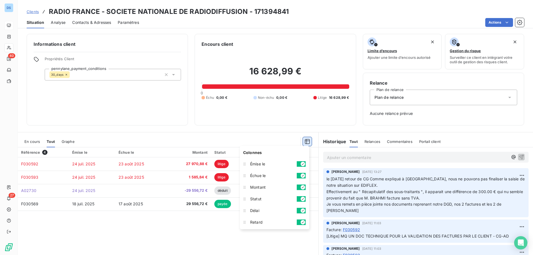
click at [305, 139] on icon "button" at bounding box center [307, 141] width 5 height 5
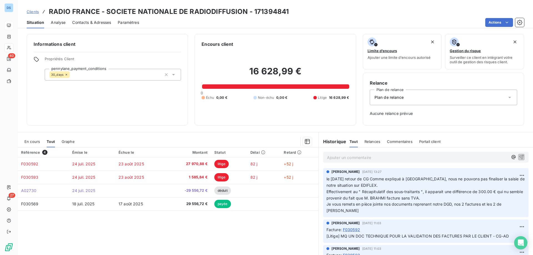
click at [29, 11] on span "Clients" at bounding box center [33, 11] width 12 height 4
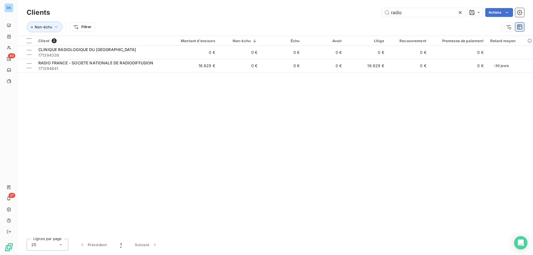
click at [517, 29] on icon "button" at bounding box center [519, 27] width 6 height 6
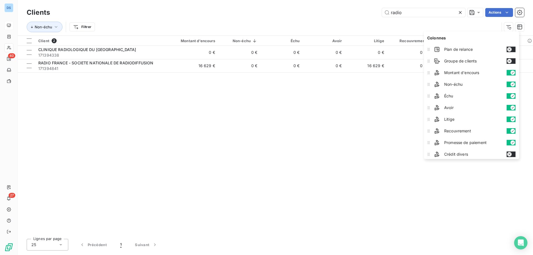
click at [511, 85] on icon "button" at bounding box center [512, 84] width 4 height 4
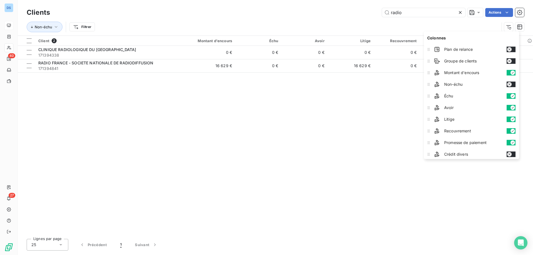
click at [512, 108] on icon "button" at bounding box center [512, 107] width 4 height 4
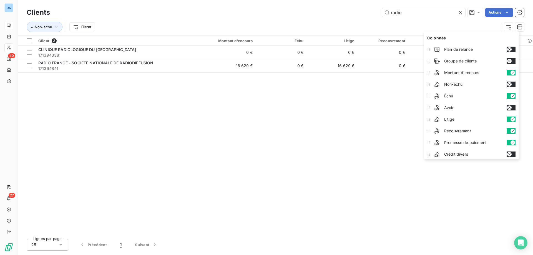
click at [513, 130] on icon "button" at bounding box center [512, 131] width 4 height 4
click at [513, 142] on icon "button" at bounding box center [512, 142] width 4 height 4
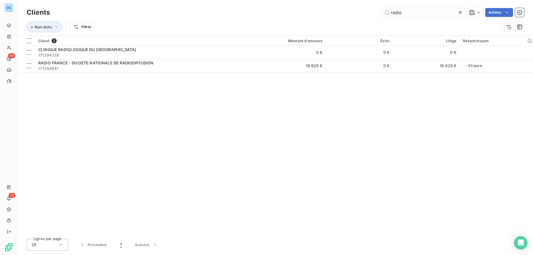
click at [500, 171] on div "Client 2 Montant d'encours Échu Litige Retard moyen CLINIQUE RADIOLOGIQUE DU PA…" at bounding box center [275, 135] width 515 height 199
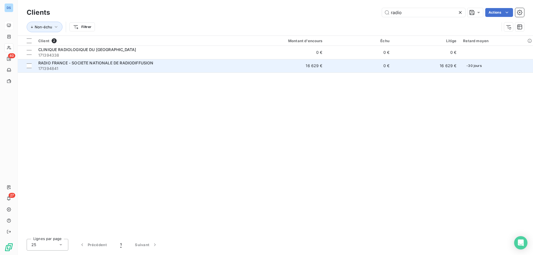
click at [391, 68] on td "0 €" at bounding box center [359, 65] width 67 height 13
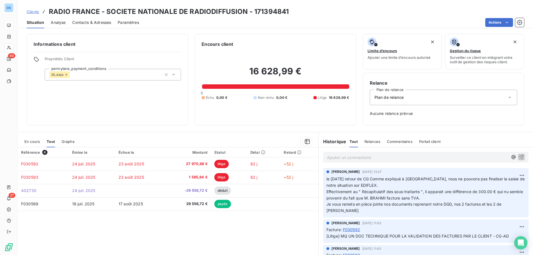
click at [222, 150] on div "Statut" at bounding box center [228, 152] width 29 height 4
click at [222, 151] on div "Statut" at bounding box center [228, 152] width 29 height 4
click at [198, 151] on div "Montant" at bounding box center [187, 152] width 39 height 4
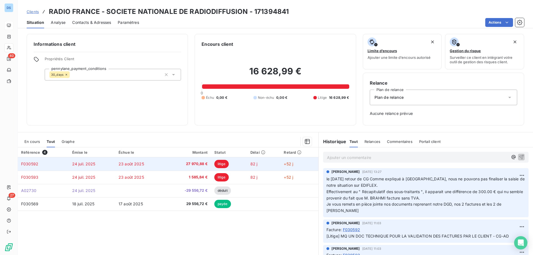
click at [187, 164] on span "27 970,88 €" at bounding box center [187, 164] width 39 height 6
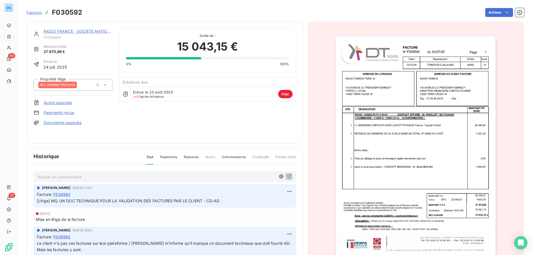
click at [153, 81] on div "Échéance due" at bounding box center [207, 82] width 176 height 9
click at [124, 83] on span "Échéance due" at bounding box center [135, 82] width 25 height 4
click at [125, 95] on icon at bounding box center [126, 94] width 6 height 6
click at [142, 94] on span "Échue le 23 août 2025" at bounding box center [153, 92] width 40 height 4
click at [97, 84] on icon "button" at bounding box center [97, 84] width 3 height 3
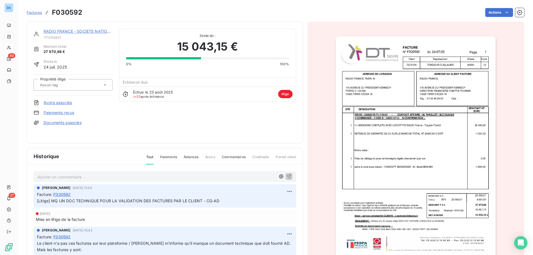
click at [79, 32] on link "RADIO FRANCE - SOCIETE NATIONALE DE RADIODIFFUSION" at bounding box center [101, 31] width 115 height 5
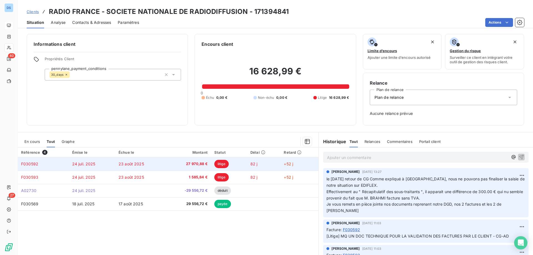
click at [217, 163] on span "litige" at bounding box center [221, 164] width 14 height 8
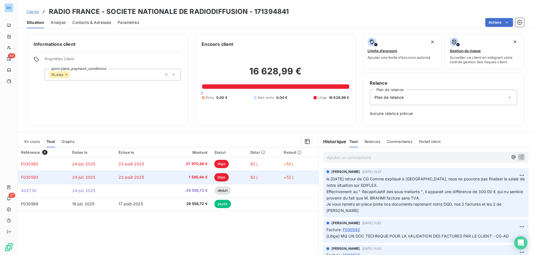
click at [222, 175] on span "litige" at bounding box center [221, 177] width 14 height 8
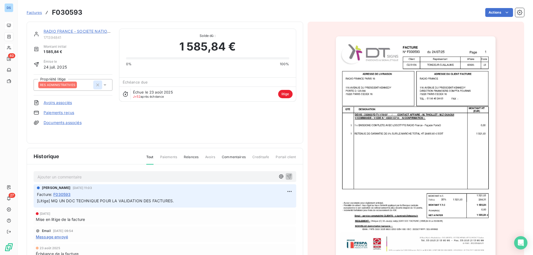
click at [95, 83] on icon "button" at bounding box center [98, 85] width 6 height 6
click at [137, 112] on div "RADIO FRANCE - SOCIETE NATIONALE DE RADIODIFFUSION 171394841 Montant initial 1 …" at bounding box center [165, 83] width 262 height 108
click at [63, 31] on link "RADIO FRANCE - SOCIETE NATIONALE DE RADIODIFFUSION" at bounding box center [101, 31] width 115 height 5
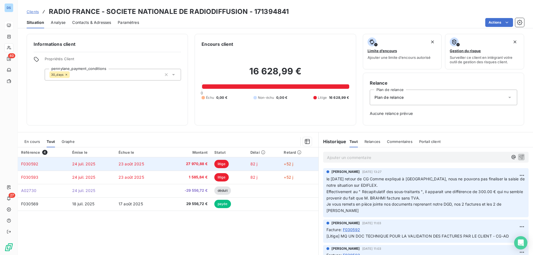
click at [218, 168] on td "litige" at bounding box center [229, 163] width 36 height 13
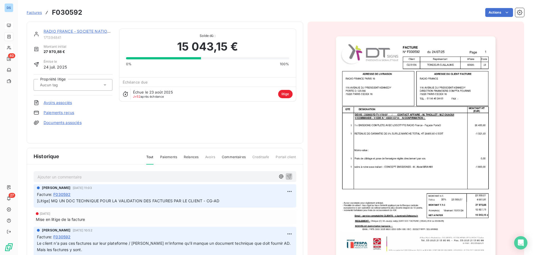
click at [73, 84] on div at bounding box center [70, 84] width 64 height 7
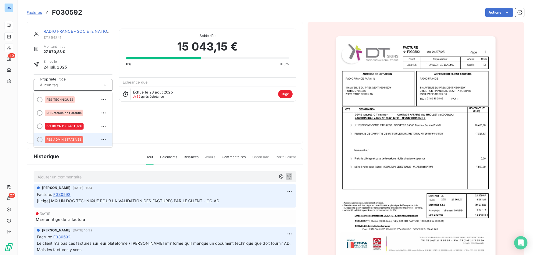
click at [62, 137] on div "RES ADMINISTRATIVES" at bounding box center [64, 139] width 39 height 7
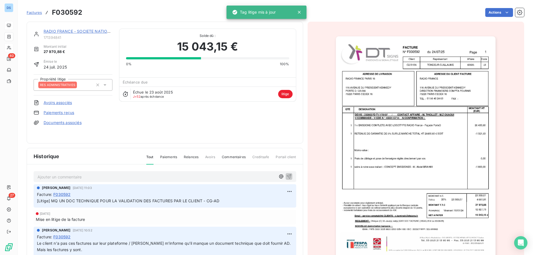
click at [73, 134] on div "RADIO FRANCE - SOCIETE NATIONALE DE RADIODIFFUSION 171394841 Montant initial 27…" at bounding box center [73, 83] width 79 height 108
click at [73, 123] on link "Documents associés" at bounding box center [63, 123] width 38 height 6
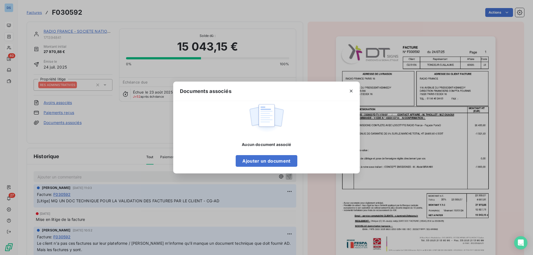
click at [72, 128] on div "Documents associés Aucun document associé Ajouter un document" at bounding box center [266, 127] width 533 height 255
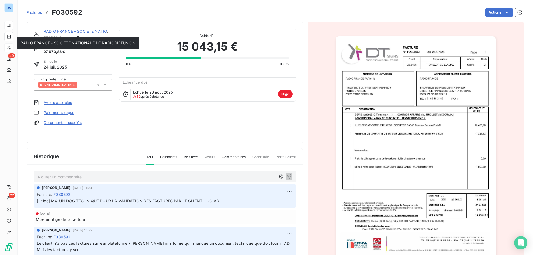
click at [80, 30] on link "RADIO FRANCE - SOCIETE NATIONALE DE RADIODIFFUSION" at bounding box center [101, 31] width 115 height 5
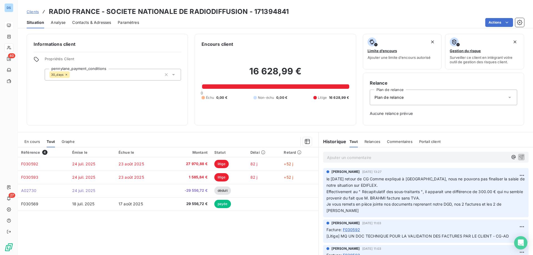
click at [395, 100] on div "Plan de relance" at bounding box center [442, 98] width 147 height 16
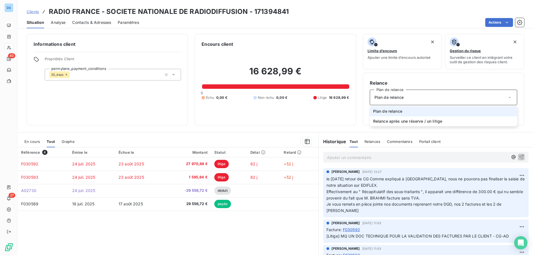
click at [388, 110] on span "Plan de relance" at bounding box center [387, 111] width 29 height 6
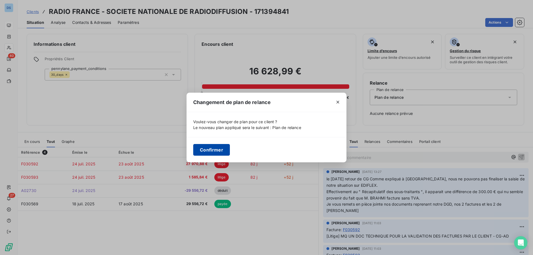
click at [208, 150] on button "Confirmer" at bounding box center [211, 150] width 37 height 12
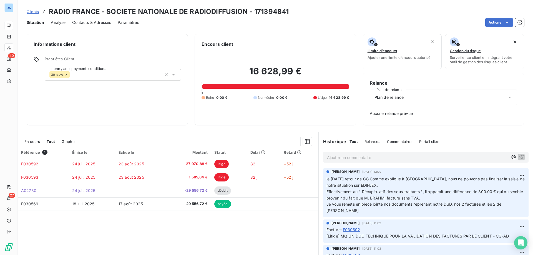
scroll to position [28, 0]
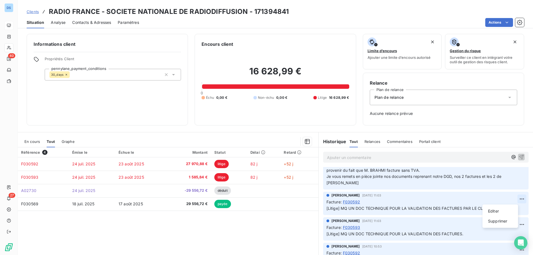
click at [511, 196] on html "DS 40 27 Clients RADIO FRANCE - SOCIETE NATIONALE DE RADIODIFFUSION - 171394841…" at bounding box center [266, 127] width 533 height 255
click at [96, 25] on span "Contacts & Adresses" at bounding box center [91, 23] width 39 height 6
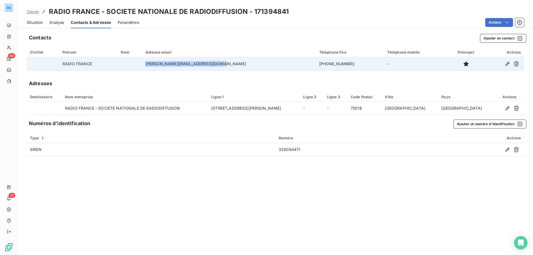
drag, startPoint x: 226, startPoint y: 64, endPoint x: 152, endPoint y: 69, distance: 73.6
click at [155, 68] on tr "RADIO FRANCE [PERSON_NAME][EMAIL_ADDRESS][DOMAIN_NAME] [PHONE_NUMBER] -" at bounding box center [275, 63] width 497 height 13
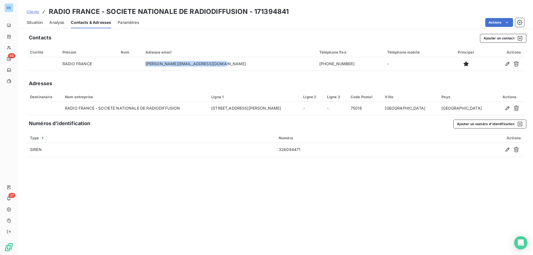
drag, startPoint x: 38, startPoint y: 21, endPoint x: 47, endPoint y: 21, distance: 8.6
click at [38, 22] on span "Situation" at bounding box center [35, 23] width 16 height 6
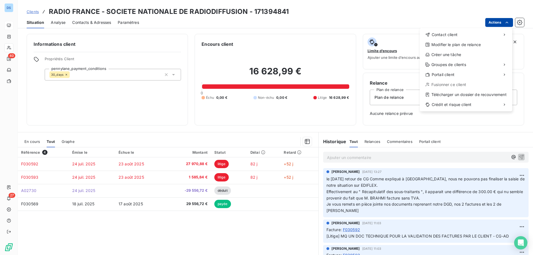
click at [492, 25] on html "DS 40 27 Clients RADIO FRANCE - SOCIETE NATIONALE DE RADIODIFFUSION - 171394841…" at bounding box center [266, 127] width 533 height 255
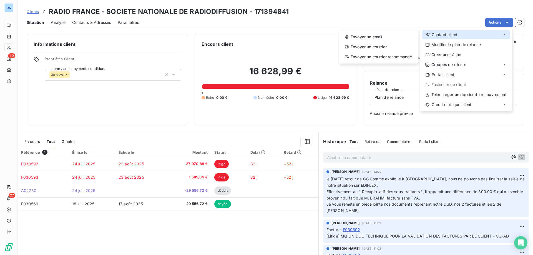
click at [461, 37] on div "Contact client" at bounding box center [466, 34] width 88 height 9
click at [387, 36] on div "Envoyer un email" at bounding box center [378, 36] width 74 height 9
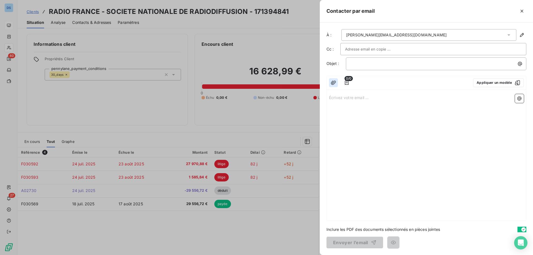
click at [335, 83] on icon "button" at bounding box center [333, 83] width 6 height 6
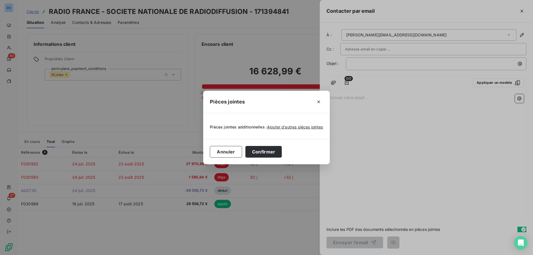
click at [345, 82] on div "Pièces jointes Pièces jointes additionnelles : Ajouter d’autres pièces jointes …" at bounding box center [266, 127] width 533 height 255
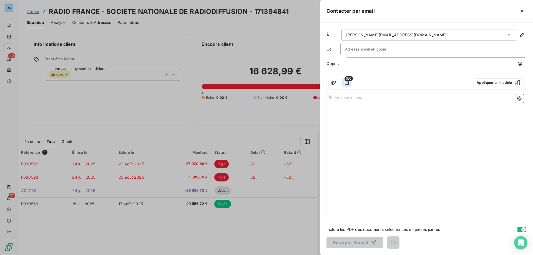
click at [346, 85] on icon "button" at bounding box center [347, 82] width 4 height 4
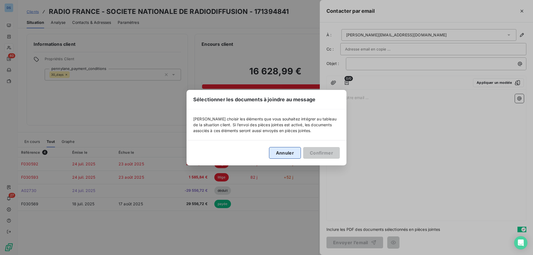
click at [287, 155] on button "Annuler" at bounding box center [285, 153] width 32 height 12
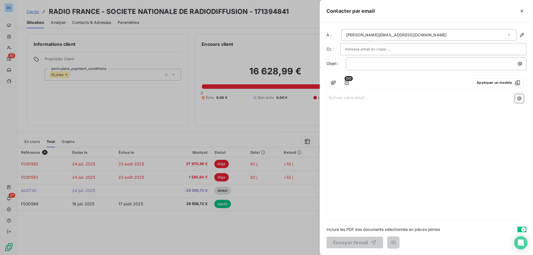
click at [247, 118] on div at bounding box center [266, 127] width 533 height 255
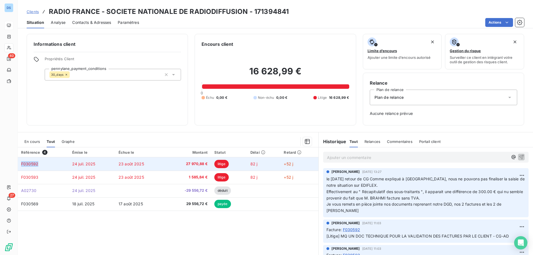
drag, startPoint x: 38, startPoint y: 163, endPoint x: 20, endPoint y: 166, distance: 18.0
click at [20, 166] on td "F030592" at bounding box center [43, 163] width 51 height 13
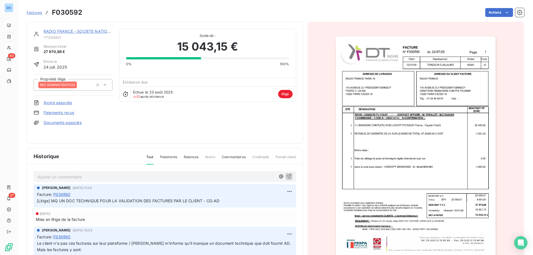
click at [36, 12] on span "Factures" at bounding box center [34, 12] width 15 height 4
click at [90, 32] on link "RADIO FRANCE - SOCIETE NATIONALE DE RADIODIFFUSION" at bounding box center [101, 31] width 115 height 5
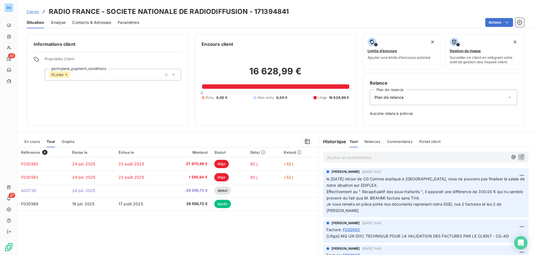
click at [359, 157] on p "Ajouter un commentaire ﻿" at bounding box center [417, 157] width 181 height 7
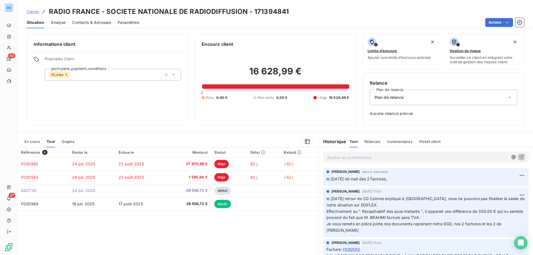
click at [387, 179] on span "le [DATE] rel mail des 2 factures," at bounding box center [356, 178] width 61 height 5
click at [508, 174] on div "[PERSON_NAME] dans 0 secondes le [DATE] rel mail des 2 factures," at bounding box center [425, 175] width 199 height 13
click at [511, 174] on html "DS 40 27 Clients RADIO FRANCE - SOCIETE NATIONALE DE RADIODIFFUSION - 171394841…" at bounding box center [266, 127] width 533 height 255
click at [495, 189] on div "Editer" at bounding box center [499, 187] width 31 height 9
click at [519, 178] on icon "button" at bounding box center [522, 179] width 6 height 6
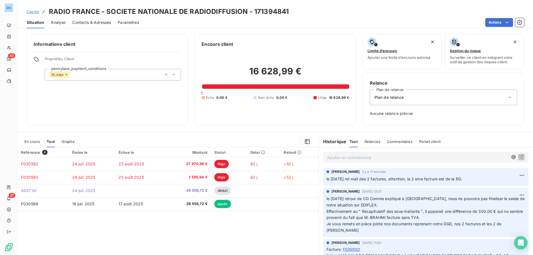
click at [28, 9] on link "Clients" at bounding box center [33, 12] width 12 height 6
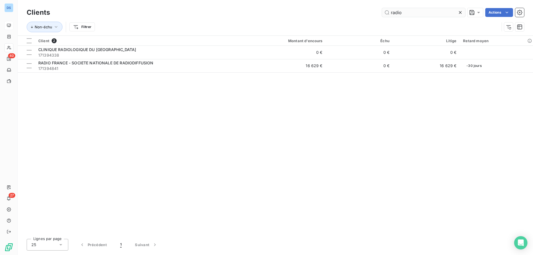
click at [457, 10] on icon at bounding box center [460, 13] width 6 height 6
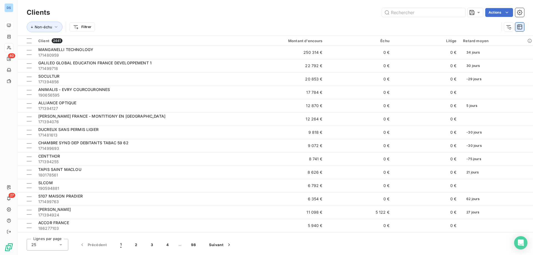
click at [517, 25] on icon "button" at bounding box center [519, 27] width 6 height 6
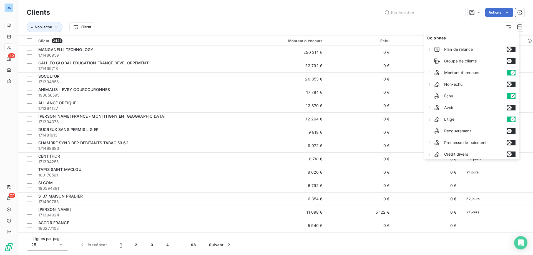
click at [511, 118] on button "button" at bounding box center [510, 120] width 9 height 6
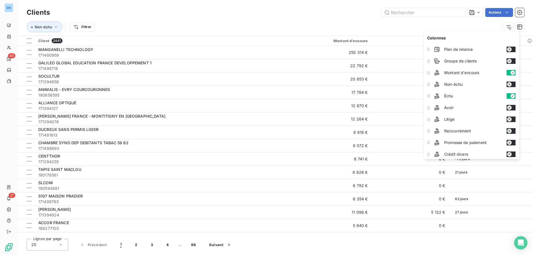
click at [511, 118] on icon "button" at bounding box center [509, 119] width 4 height 4
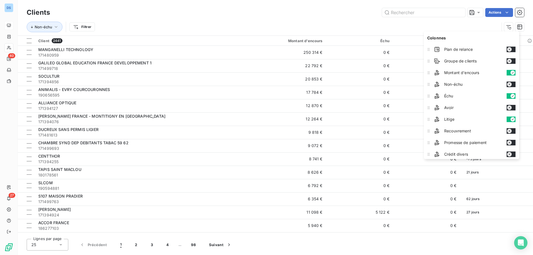
click at [238, 28] on div "Non-échu Filtrer" at bounding box center [263, 27] width 472 height 11
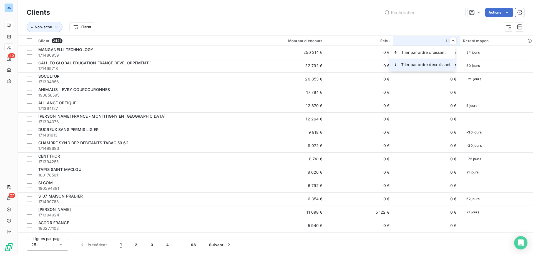
click at [436, 65] on span "Trier par ordre décroissant" at bounding box center [425, 65] width 49 height 6
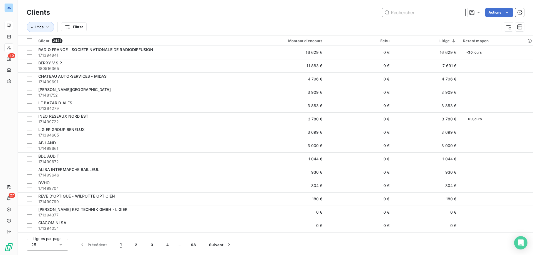
click at [400, 12] on input "text" at bounding box center [423, 12] width 83 height 9
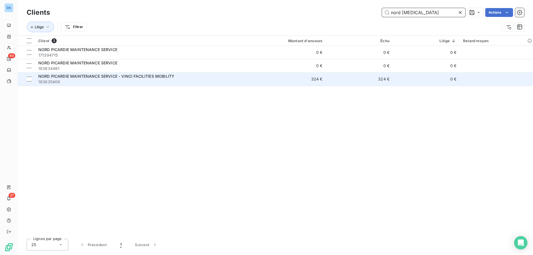
type input "nord [MEDICAL_DATA]"
click at [380, 80] on td "324 €" at bounding box center [359, 78] width 67 height 13
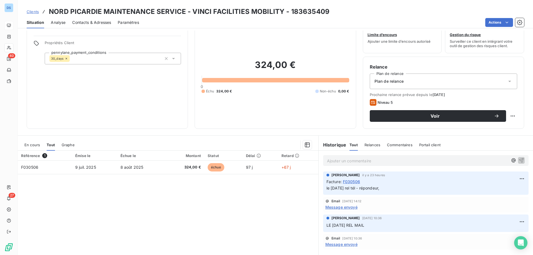
scroll to position [7, 0]
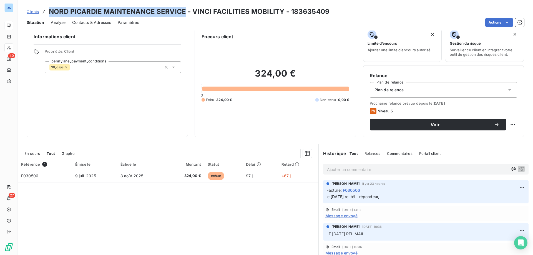
drag, startPoint x: 49, startPoint y: 11, endPoint x: 184, endPoint y: 7, distance: 134.9
click at [184, 7] on h3 "NORD PICARDIE MAINTENANCE SERVICE - VINCI FACILITIES MOBILITY - 183635409" at bounding box center [189, 12] width 280 height 10
click at [29, 14] on span "Clients" at bounding box center [33, 11] width 12 height 4
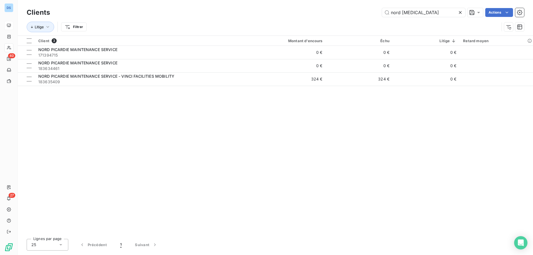
drag, startPoint x: 401, startPoint y: 13, endPoint x: 356, endPoint y: 14, distance: 45.5
click at [356, 14] on div "nord [MEDICAL_DATA] Actions" at bounding box center [290, 12] width 467 height 9
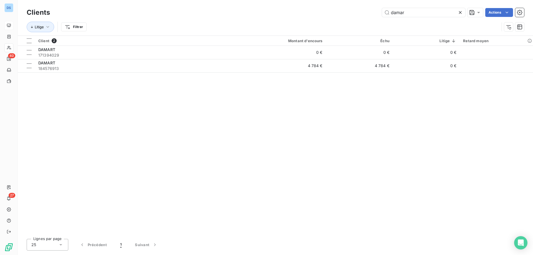
type input "damar"
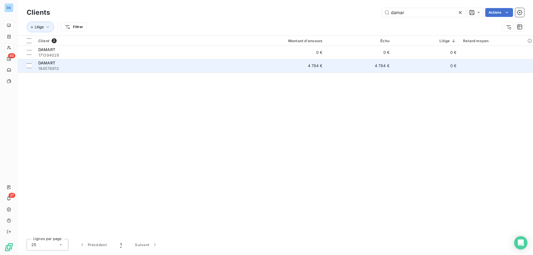
click at [74, 64] on div "DAMART" at bounding box center [135, 63] width 194 height 6
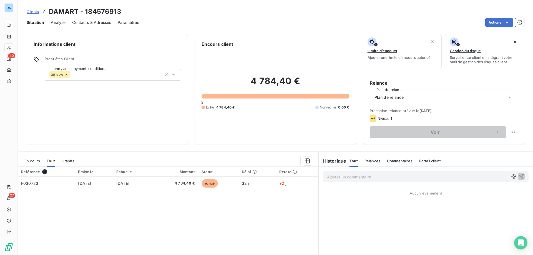
click at [33, 12] on span "Clients" at bounding box center [33, 11] width 12 height 4
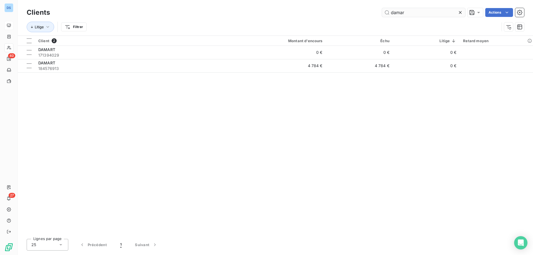
click at [409, 16] on input "damar" at bounding box center [423, 12] width 83 height 9
drag, startPoint x: 409, startPoint y: 13, endPoint x: 371, endPoint y: 15, distance: 38.0
click at [371, 15] on div "damar Actions" at bounding box center [290, 12] width 467 height 9
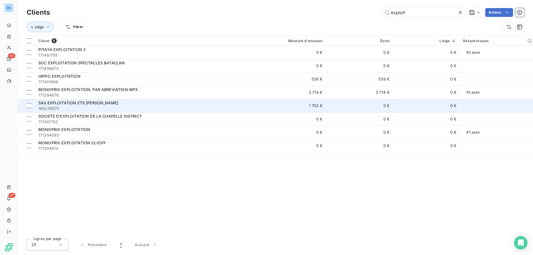
type input "exploit"
click at [248, 108] on td "1 752 €" at bounding box center [281, 105] width 90 height 13
